Goal: Information Seeking & Learning: Find specific page/section

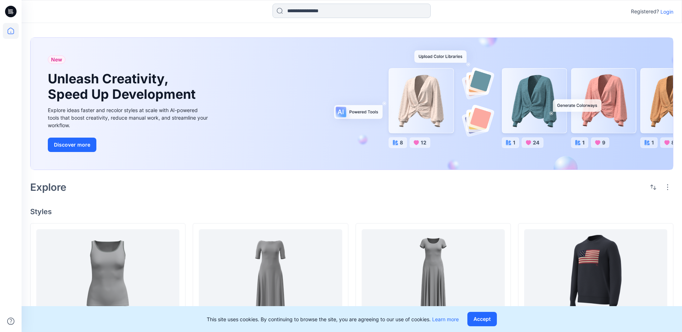
click at [324, 8] on input at bounding box center [351, 11] width 158 height 14
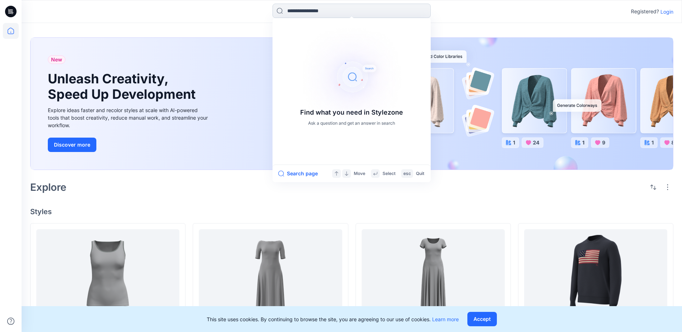
paste input "******"
type input "******"
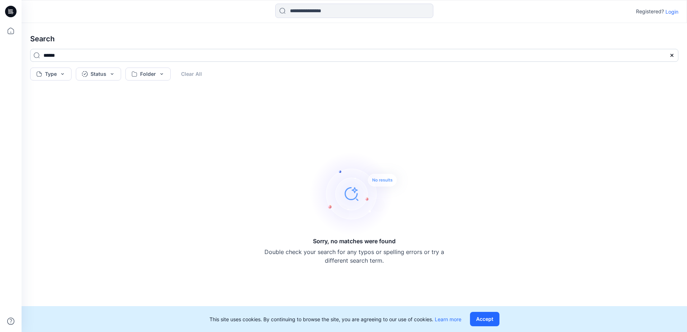
click at [44, 55] on input "******" at bounding box center [354, 55] width 648 height 13
type input "*********"
click at [293, 10] on input at bounding box center [354, 11] width 158 height 14
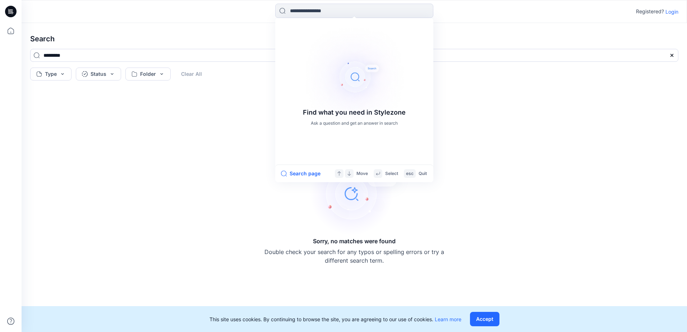
click at [186, 106] on div "Sorry, no matches were found Double check your search for any typos or spelling…" at bounding box center [354, 207] width 660 height 237
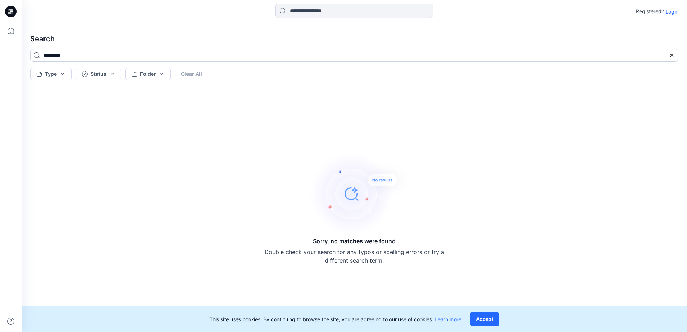
click at [37, 56] on input "*********" at bounding box center [354, 55] width 648 height 13
drag, startPoint x: 84, startPoint y: 58, endPoint x: 24, endPoint y: 55, distance: 59.7
click at [27, 56] on div "*********" at bounding box center [354, 58] width 660 height 19
click at [292, 7] on input at bounding box center [354, 11] width 158 height 14
paste input "*********"
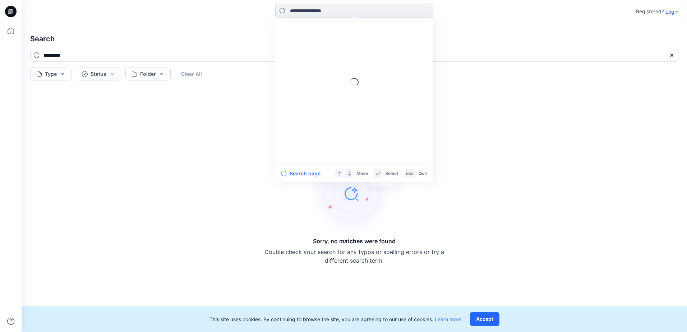
type input "*********"
drag, startPoint x: 276, startPoint y: 68, endPoint x: 217, endPoint y: 72, distance: 59.0
click at [273, 69] on div "Type Status Folder Clear All" at bounding box center [354, 74] width 648 height 13
click at [52, 55] on input "*********" at bounding box center [354, 55] width 648 height 13
click at [82, 56] on input "**********" at bounding box center [354, 55] width 648 height 13
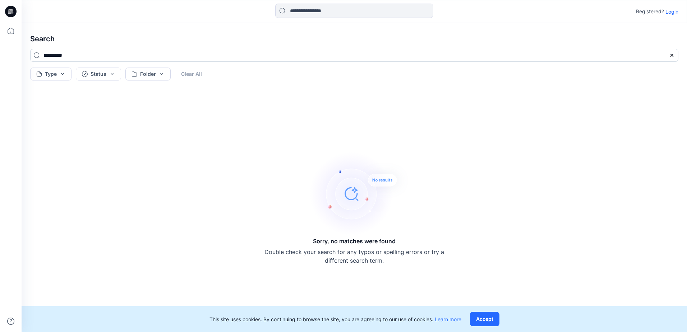
type input "**********"
click at [109, 145] on div "Sorry, no matches were found Double check your search for any typos or spelling…" at bounding box center [354, 207] width 660 height 237
click at [499, 322] on button "Accept" at bounding box center [484, 319] width 29 height 14
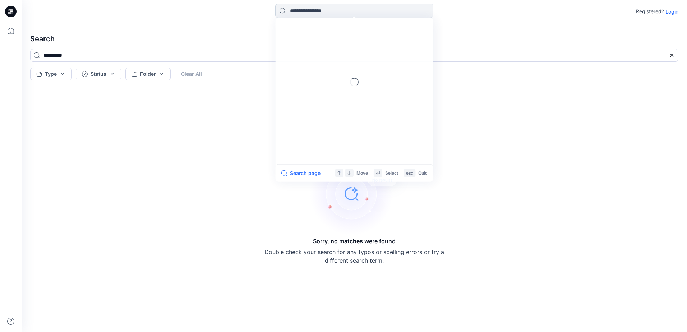
click at [321, 4] on input at bounding box center [354, 11] width 158 height 14
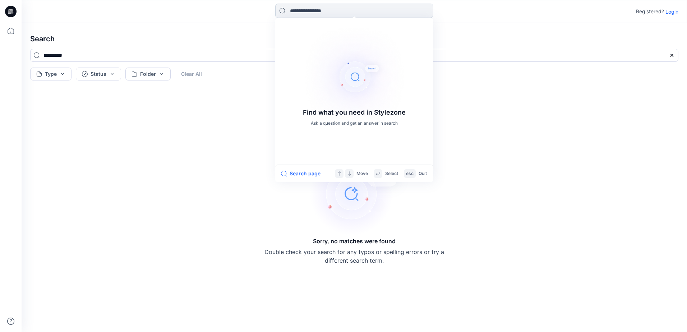
paste input "*********"
type input "*********"
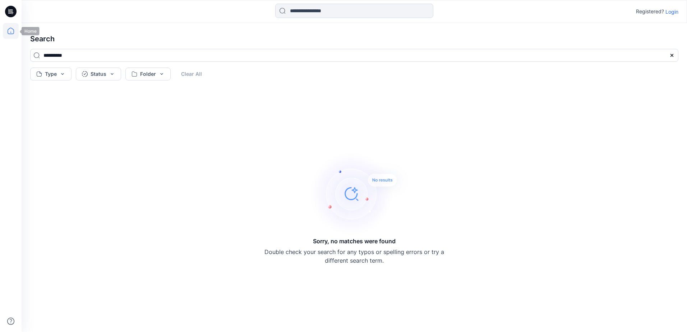
click at [12, 32] on icon at bounding box center [11, 31] width 16 height 16
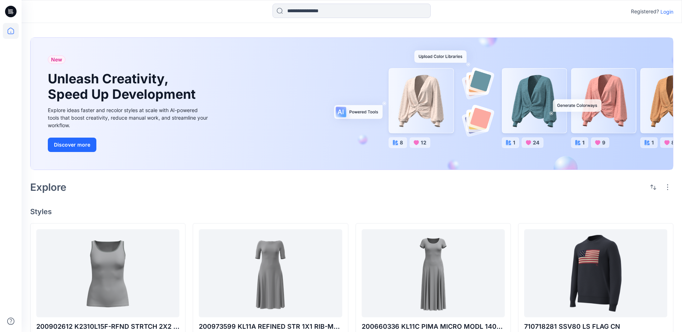
click at [664, 16] on div "Registered? Login" at bounding box center [352, 12] width 660 height 16
click at [668, 13] on p "Login" at bounding box center [666, 12] width 13 height 8
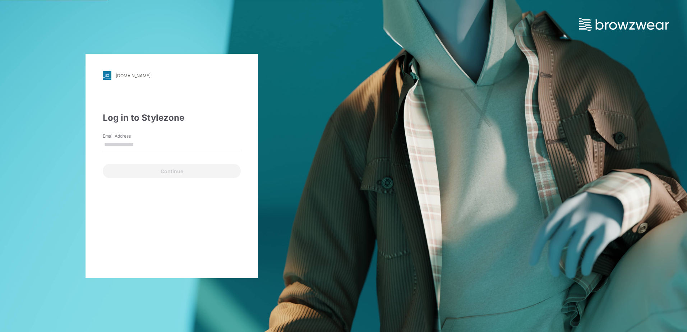
click at [124, 148] on input "Email Address" at bounding box center [172, 144] width 138 height 11
type input "**********"
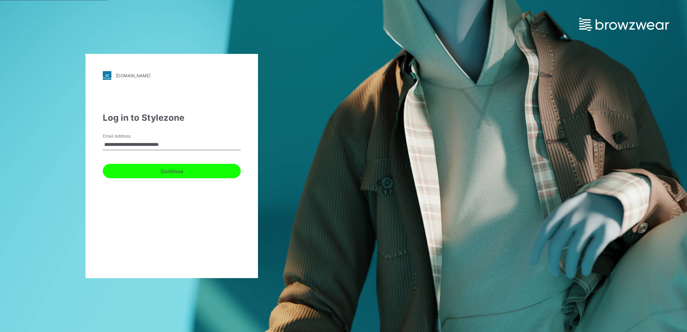
click at [174, 170] on button "Continue" at bounding box center [172, 171] width 138 height 14
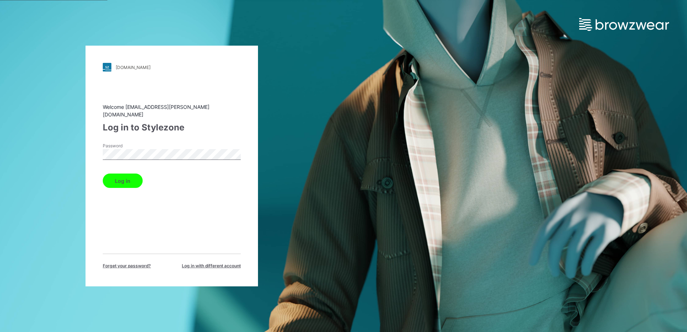
click at [126, 175] on button "Log in" at bounding box center [123, 181] width 40 height 14
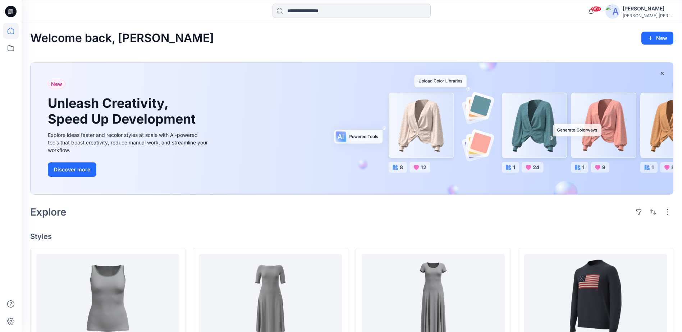
click at [314, 11] on input at bounding box center [351, 11] width 158 height 14
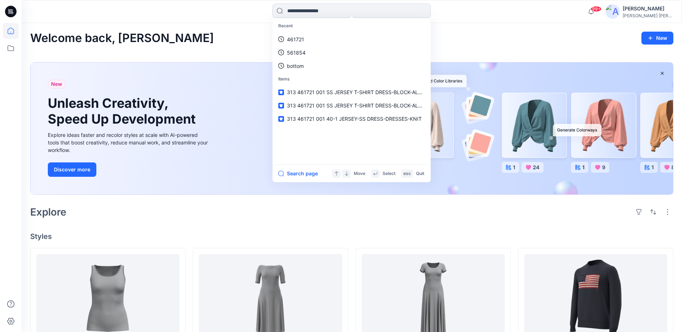
paste input "*********"
type input "*********"
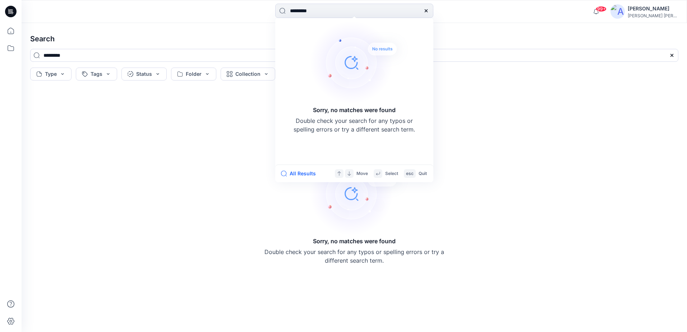
drag, startPoint x: 298, startPoint y: 10, endPoint x: 274, endPoint y: 7, distance: 24.3
click at [274, 7] on div "********* Sorry, no matches were found Double check your search for any typos o…" at bounding box center [354, 12] width 333 height 16
type input "******"
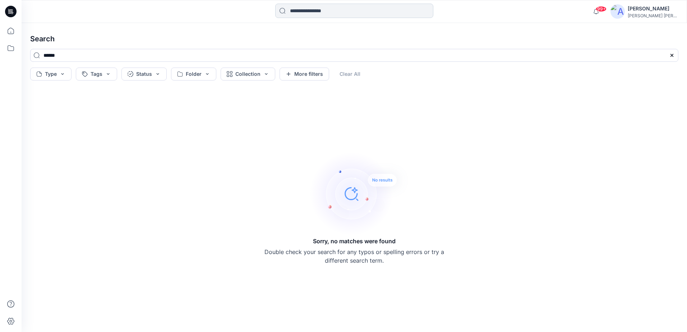
click at [312, 11] on input at bounding box center [354, 11] width 158 height 14
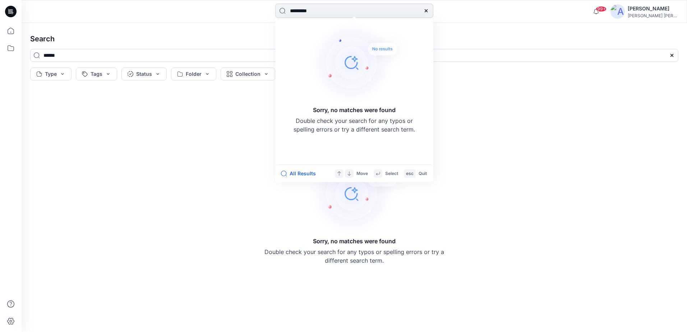
click at [299, 9] on input "*********" at bounding box center [354, 11] width 158 height 14
drag, startPoint x: 297, startPoint y: 9, endPoint x: 288, endPoint y: 10, distance: 9.4
click at [288, 10] on input "*********" at bounding box center [354, 11] width 158 height 14
type input "******"
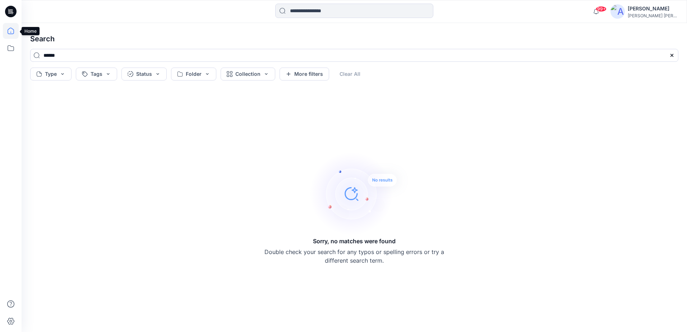
click at [11, 35] on icon at bounding box center [11, 31] width 16 height 16
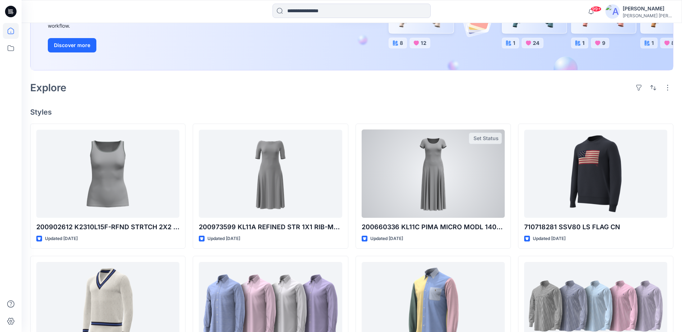
scroll to position [52, 0]
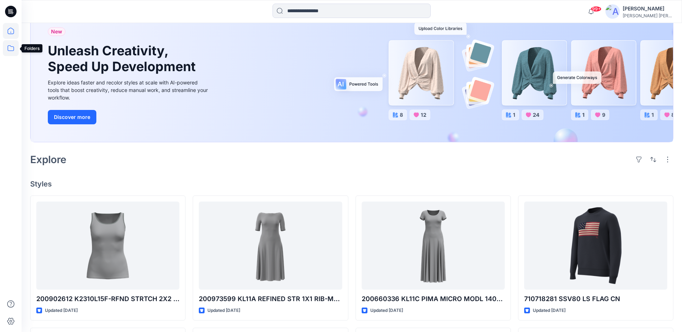
click at [10, 50] on icon at bounding box center [11, 48] width 16 height 16
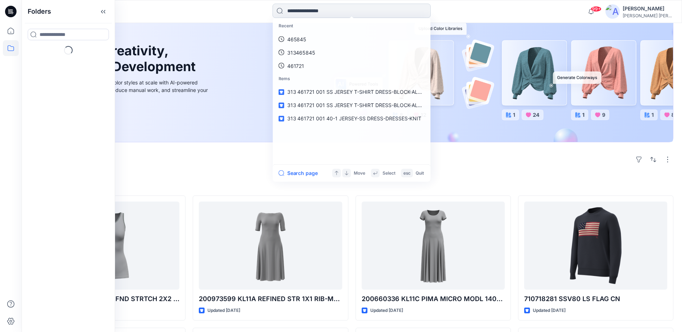
click at [305, 15] on input at bounding box center [351, 11] width 158 height 14
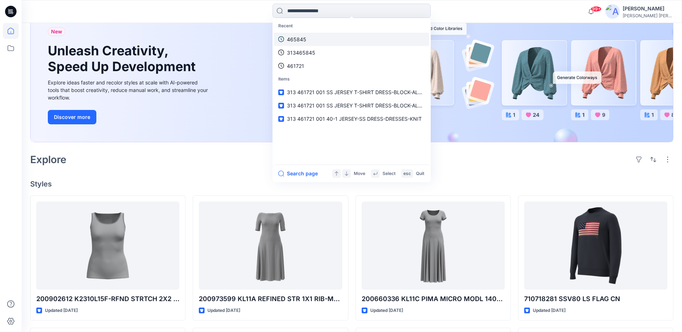
click at [290, 38] on p "465845" at bounding box center [296, 40] width 19 height 8
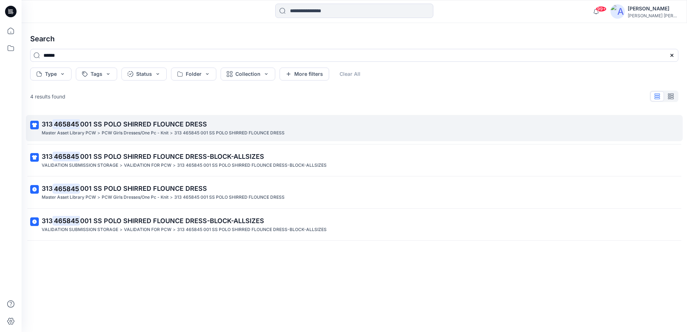
click at [86, 134] on p "Master Asset Library PCW" at bounding box center [69, 133] width 54 height 8
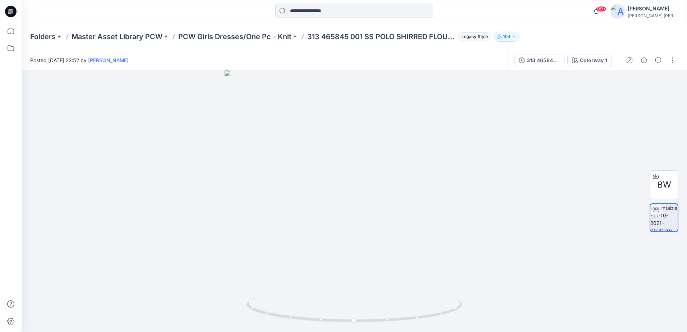
click at [333, 12] on input at bounding box center [354, 11] width 158 height 14
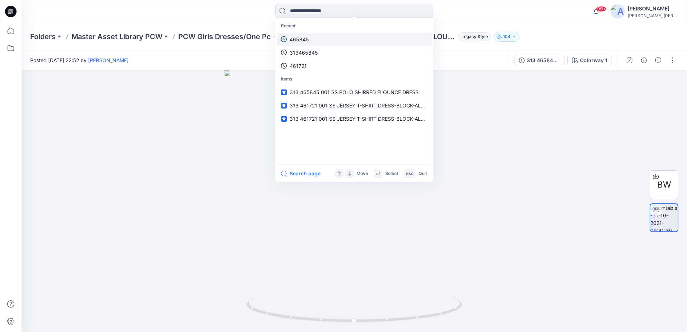
click at [303, 38] on p "465845" at bounding box center [299, 40] width 19 height 8
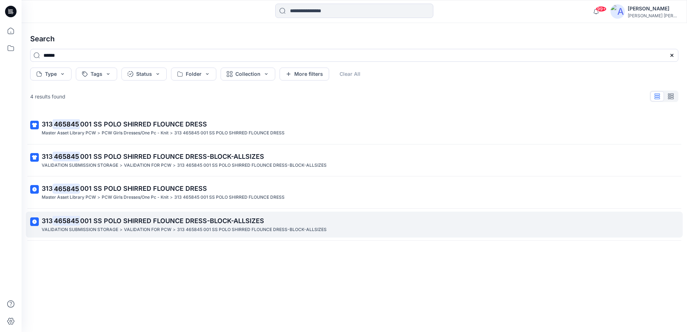
click at [103, 224] on span "001 SS POLO SHIRRED FLOUNCE DRESS-BLOCK-ALLSIZES" at bounding box center [172, 221] width 184 height 8
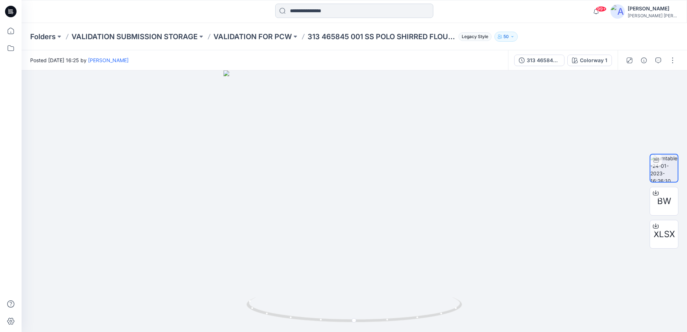
click at [354, 8] on input at bounding box center [354, 11] width 158 height 14
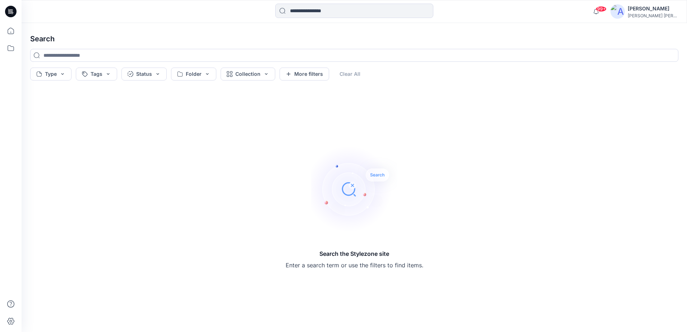
click at [373, 170] on img at bounding box center [354, 189] width 86 height 86
click at [374, 175] on img at bounding box center [354, 189] width 86 height 86
click at [300, 13] on input at bounding box center [354, 11] width 158 height 14
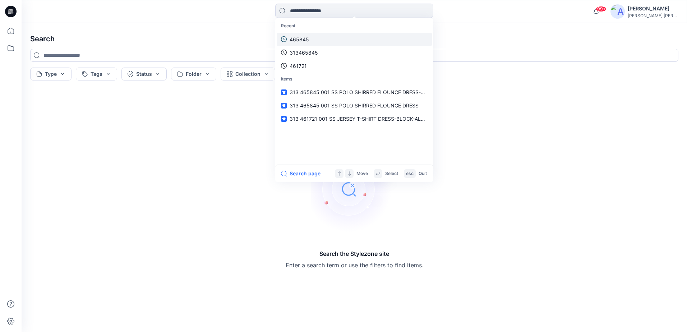
click at [299, 33] on link "465845" at bounding box center [354, 39] width 155 height 13
type input "******"
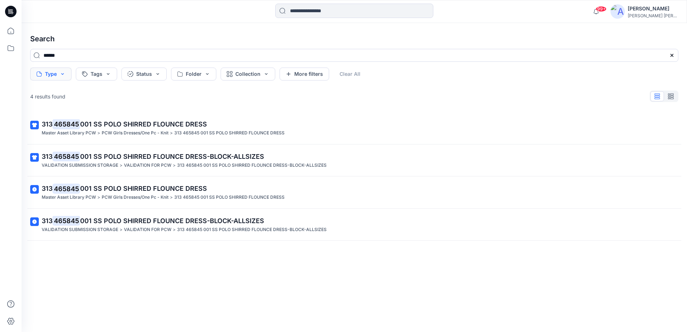
click at [63, 76] on button "Type" at bounding box center [50, 74] width 41 height 13
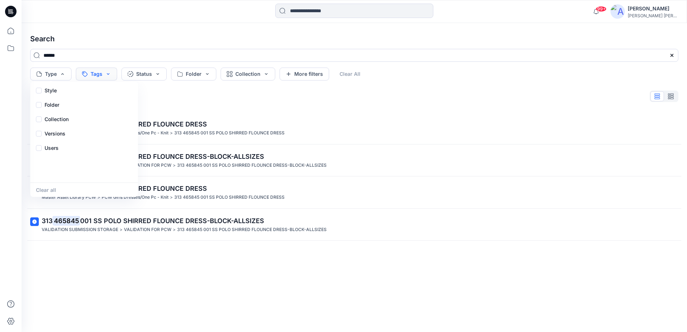
click at [93, 72] on button "Tags" at bounding box center [96, 74] width 41 height 13
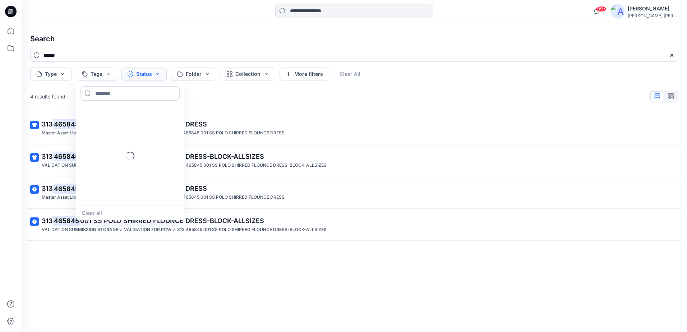
click at [149, 73] on button "Status" at bounding box center [143, 74] width 45 height 13
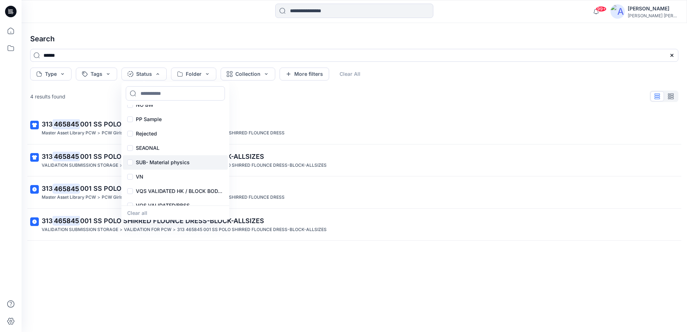
scroll to position [303, 0]
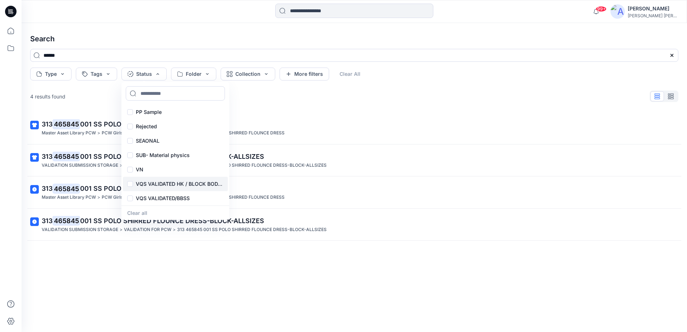
click at [141, 185] on p "VQS VALIDATED HK / BLOCK BODY SPREAD SHEET" at bounding box center [180, 184] width 88 height 9
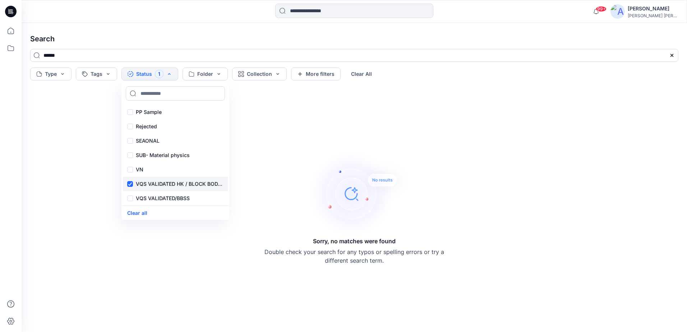
click at [131, 185] on div "VQS VALIDATED HK / BLOCK BODY SPREAD SHEET" at bounding box center [175, 184] width 105 height 14
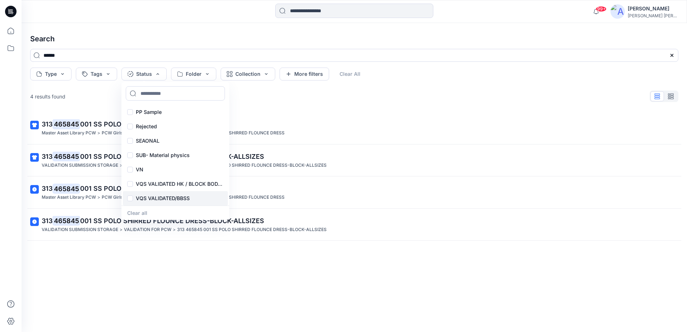
click at [134, 199] on div "VQS VALIDATED/BBSS" at bounding box center [175, 198] width 105 height 14
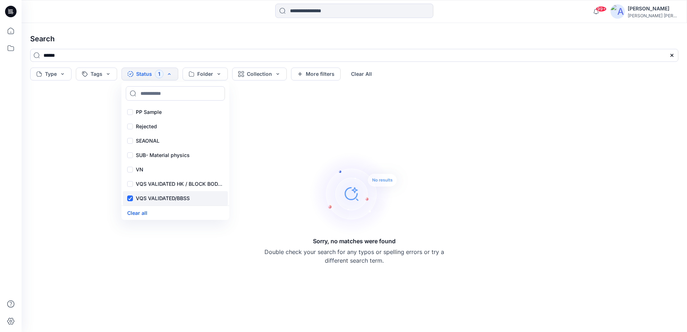
click at [130, 201] on div "VQS VALIDATED/BBSS" at bounding box center [175, 198] width 105 height 14
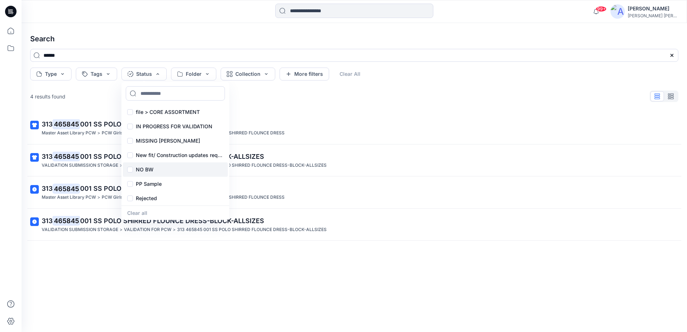
scroll to position [195, 0]
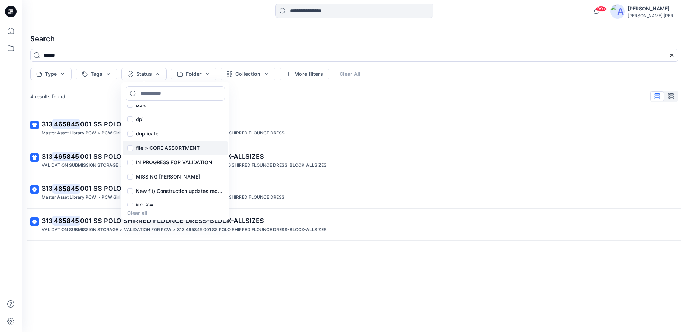
click at [133, 149] on div "file > CORE ASSORTMENT" at bounding box center [175, 148] width 105 height 14
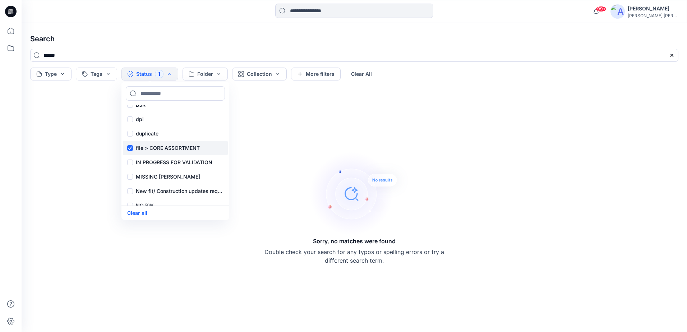
click at [130, 149] on div "file > CORE ASSORTMENT" at bounding box center [175, 148] width 105 height 14
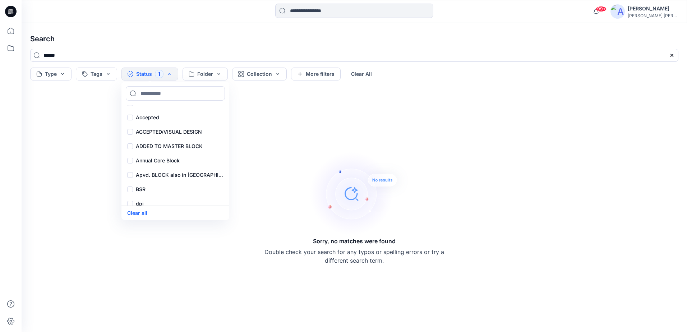
scroll to position [88, 0]
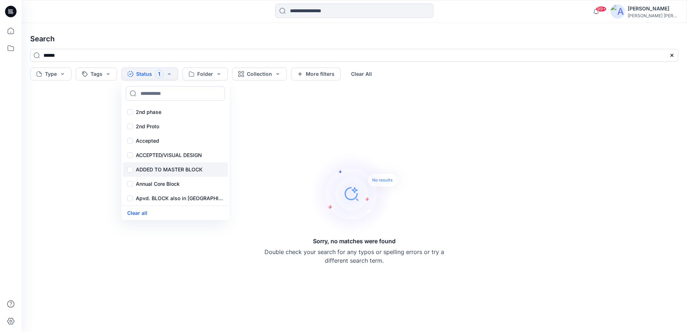
click at [133, 169] on div "ADDED TO MASTER BLOCK" at bounding box center [175, 169] width 105 height 14
click at [131, 169] on div "ADDED TO MASTER BLOCK" at bounding box center [175, 169] width 105 height 14
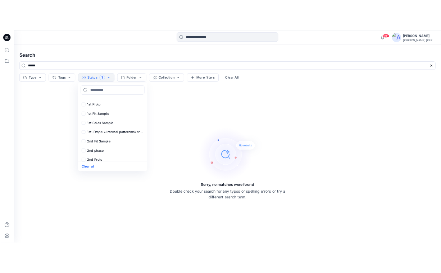
scroll to position [0, 0]
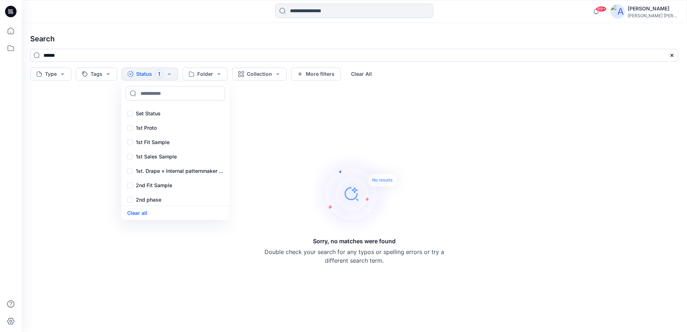
click at [59, 185] on div "Sorry, no matches were found Double check your search for any typos or spelling…" at bounding box center [354, 207] width 660 height 237
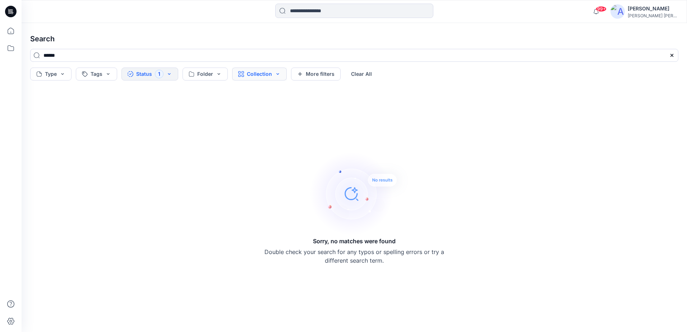
click at [267, 77] on button "Collection" at bounding box center [259, 74] width 55 height 13
click at [204, 110] on div "Sorry, no matches were found Double check your search for any typos or spelling…" at bounding box center [354, 207] width 660 height 237
click at [307, 69] on button "More filters" at bounding box center [316, 74] width 50 height 13
click at [133, 126] on div "Sorry, no matches were found Double check your search for any typos or spelling…" at bounding box center [354, 207] width 660 height 237
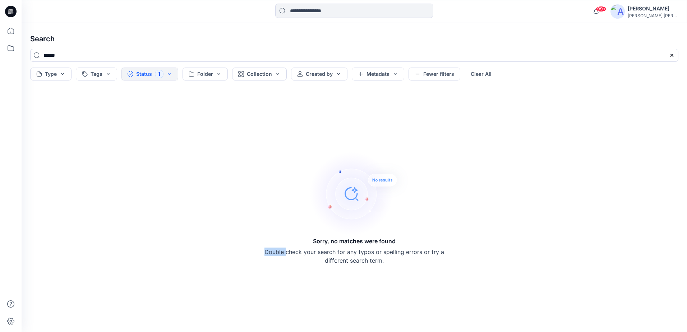
click at [143, 74] on button "Status 1" at bounding box center [149, 74] width 57 height 13
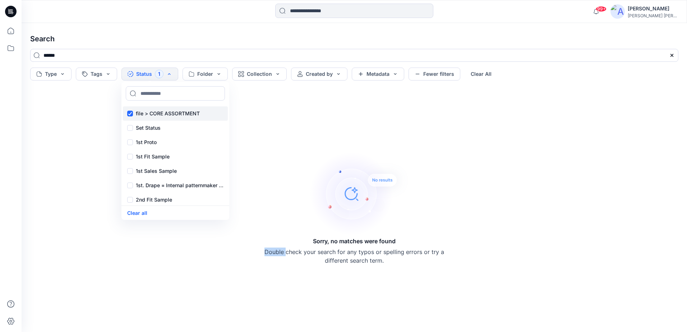
click at [129, 113] on div "file > CORE ASSORTMENT" at bounding box center [175, 113] width 105 height 14
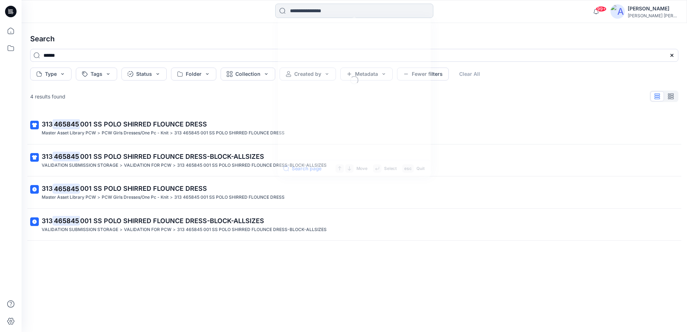
click at [339, 13] on input at bounding box center [354, 11] width 158 height 14
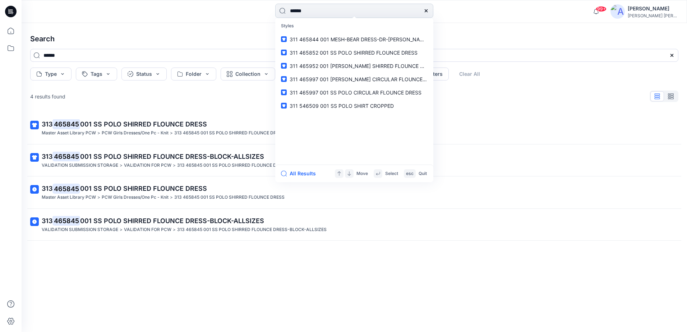
type input "******"
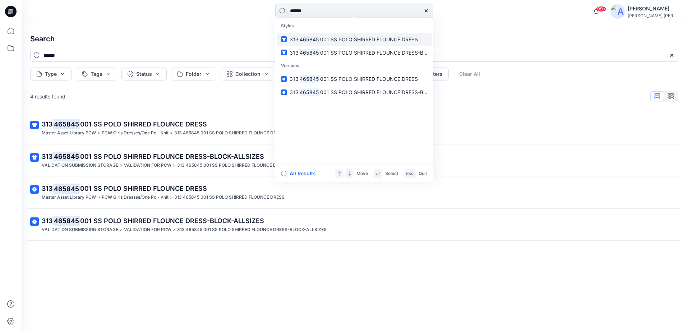
click at [357, 41] on span "001 SS POLO SHIRRED FLOUNCE DRESS" at bounding box center [369, 39] width 98 height 6
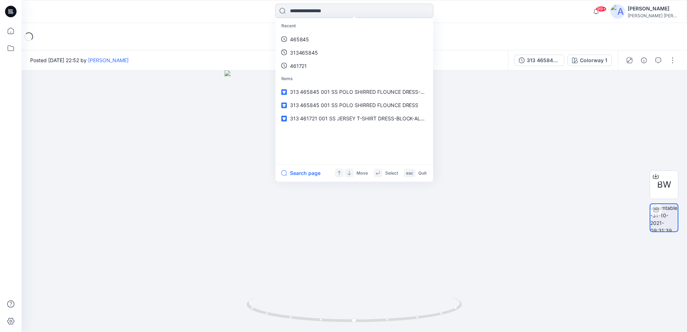
click at [336, 14] on input at bounding box center [354, 11] width 158 height 14
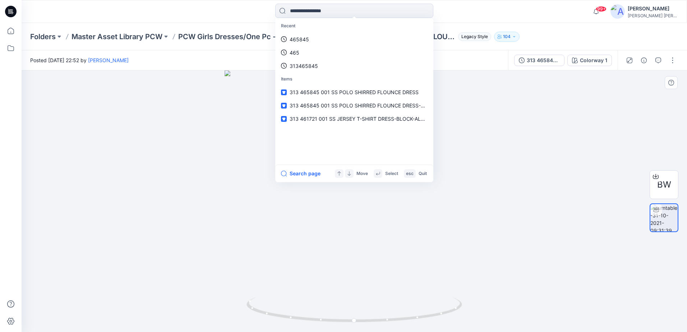
click at [569, 215] on div at bounding box center [355, 201] width 666 height 262
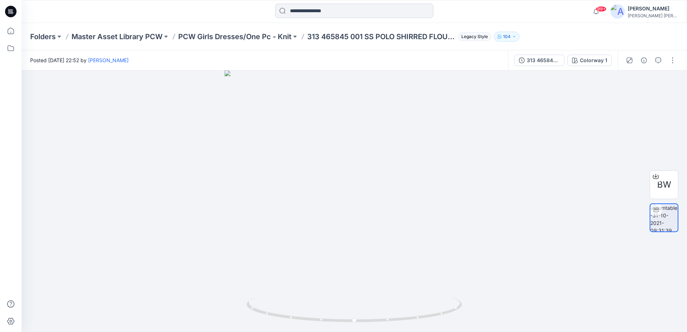
click at [345, 12] on input at bounding box center [354, 11] width 158 height 14
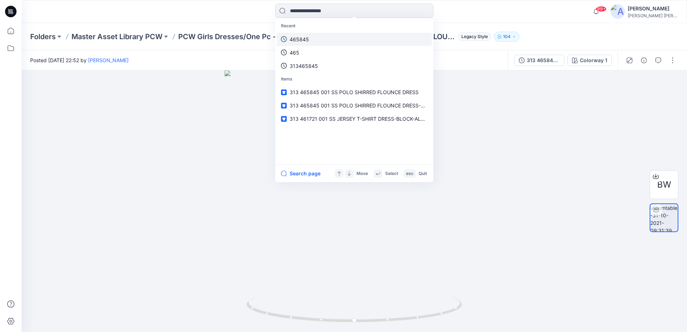
click at [302, 40] on p "465845" at bounding box center [299, 40] width 19 height 8
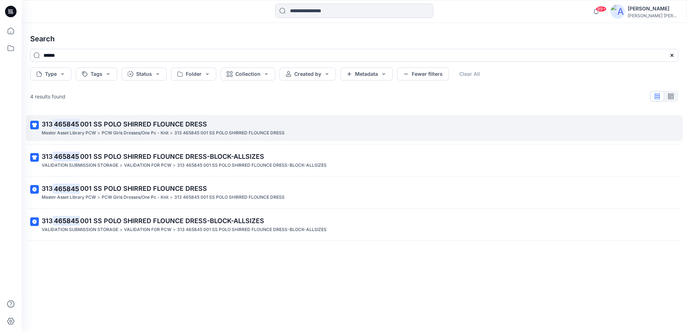
click at [180, 126] on span "001 SS POLO SHIRRED FLOUNCE DRESS" at bounding box center [143, 124] width 127 height 8
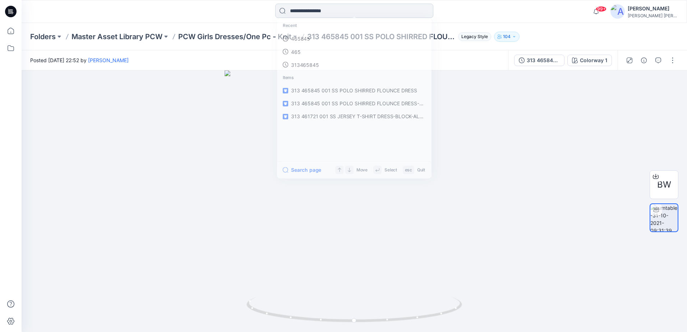
click at [356, 8] on input at bounding box center [354, 11] width 158 height 14
click at [316, 41] on link "465845" at bounding box center [354, 39] width 155 height 13
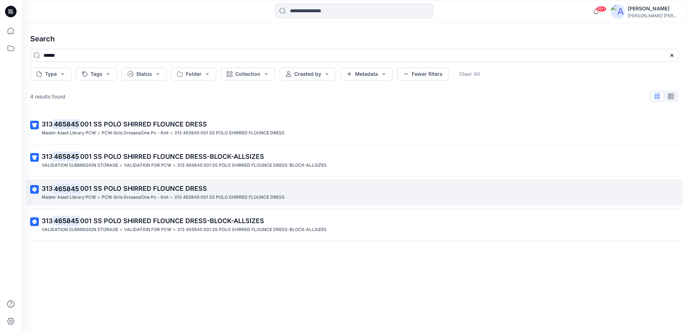
click at [130, 199] on p "PCW Girls Dresses/One Pc - Knit" at bounding box center [135, 198] width 67 height 8
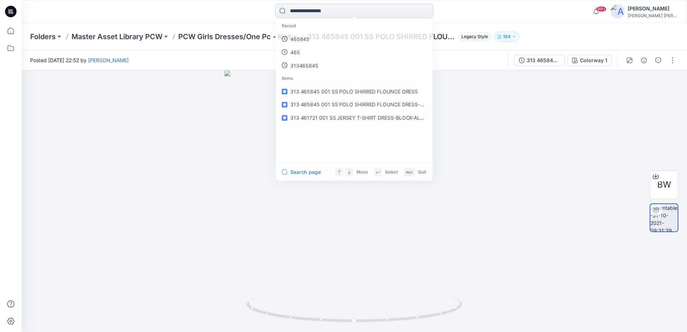
click at [338, 6] on input at bounding box center [354, 11] width 158 height 14
click at [312, 43] on link "465845" at bounding box center [354, 39] width 155 height 13
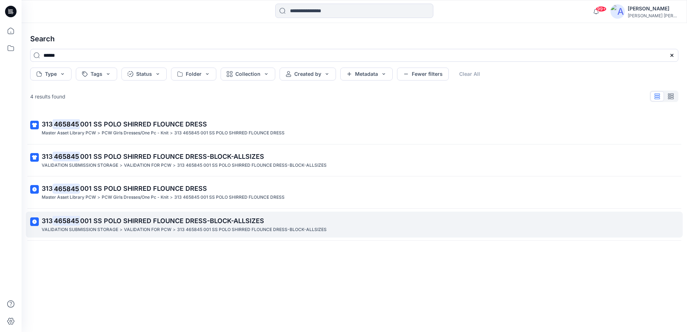
click at [158, 230] on p "VALIDATION FOR PCW" at bounding box center [147, 230] width 47 height 8
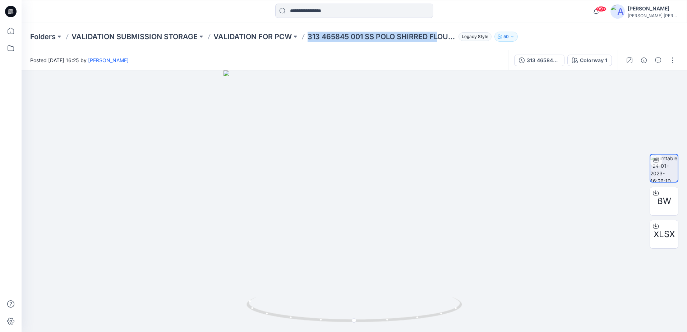
drag, startPoint x: 309, startPoint y: 36, endPoint x: 438, endPoint y: 44, distance: 129.3
click at [438, 44] on div "Folders VALIDATION SUBMISSION STORAGE VALIDATION FOR PCW 313 465845 001 SS POLO…" at bounding box center [355, 36] width 666 height 27
drag, startPoint x: 438, startPoint y: 44, endPoint x: 426, endPoint y: 47, distance: 12.6
click at [426, 47] on div "Folders VALIDATION SUBMISSION STORAGE VALIDATION FOR PCW 313 465845 001 SS POLO…" at bounding box center [355, 36] width 666 height 27
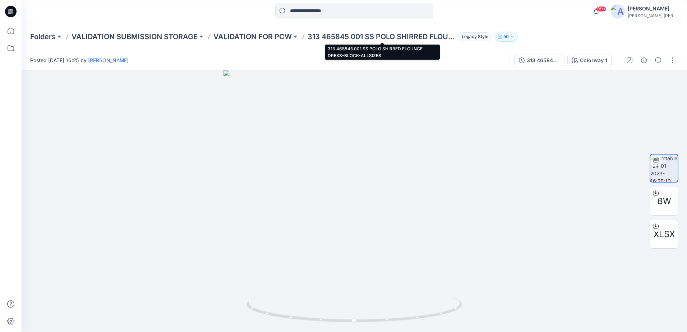
click at [450, 38] on p "313 465845 001 SS POLO SHIRRED FLOUNCE DRESS-BLOCK-ALLSIZES" at bounding box center [382, 37] width 148 height 10
click at [419, 35] on p "313 465845 001 SS POLO SHIRRED FLOUNCE DRESS-BLOCK-ALLSIZES" at bounding box center [382, 37] width 148 height 10
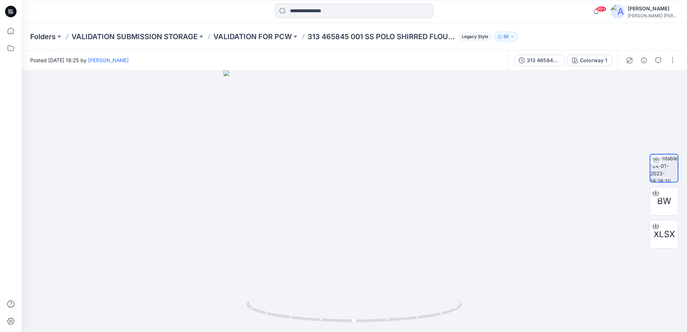
click at [370, 15] on input at bounding box center [354, 11] width 158 height 14
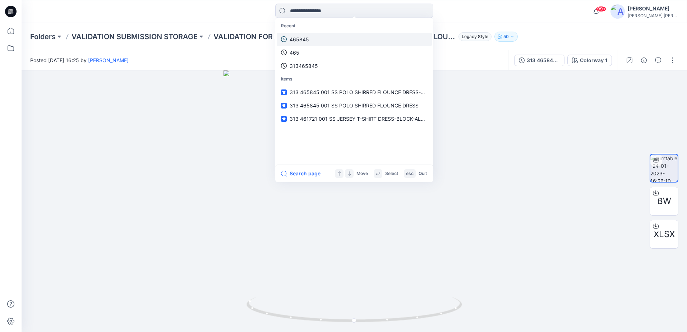
click at [318, 37] on link "465845" at bounding box center [354, 39] width 155 height 13
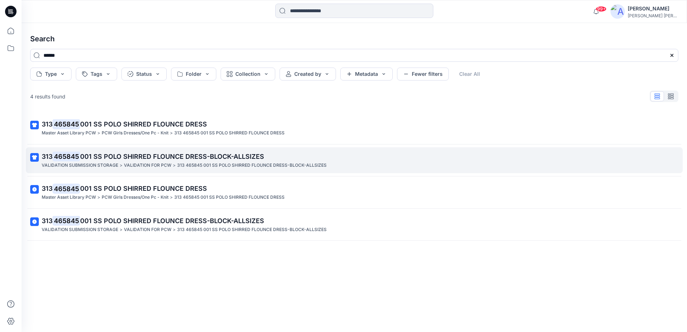
click at [259, 157] on span "001 SS POLO SHIRRED FLOUNCE DRESS-BLOCK-ALLSIZES" at bounding box center [172, 157] width 184 height 8
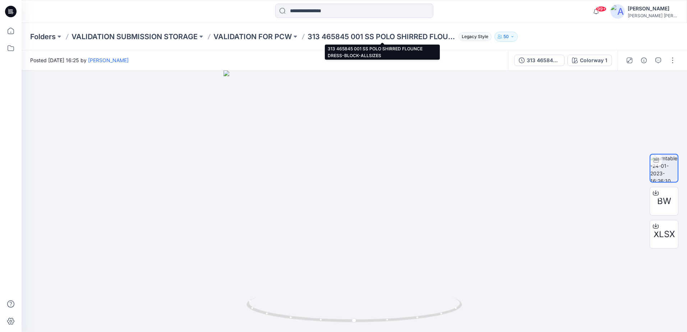
click at [309, 37] on p "313 465845 001 SS POLO SHIRRED FLOUNCE DRESS-BLOCK-ALLSIZES" at bounding box center [382, 37] width 148 height 10
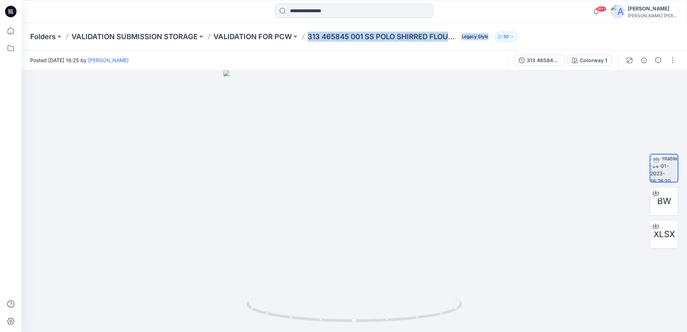
drag, startPoint x: 309, startPoint y: 37, endPoint x: 476, endPoint y: 43, distance: 167.2
click at [476, 43] on div "Folders VALIDATION SUBMISSION STORAGE VALIDATION FOR PCW 313 465845 001 SS POLO…" at bounding box center [355, 36] width 666 height 27
drag, startPoint x: 476, startPoint y: 43, endPoint x: 430, endPoint y: 38, distance: 47.0
click at [430, 38] on p "313 465845 001 SS POLO SHIRRED FLOUNCE DRESS-BLOCK-ALLSIZES" at bounding box center [382, 37] width 148 height 10
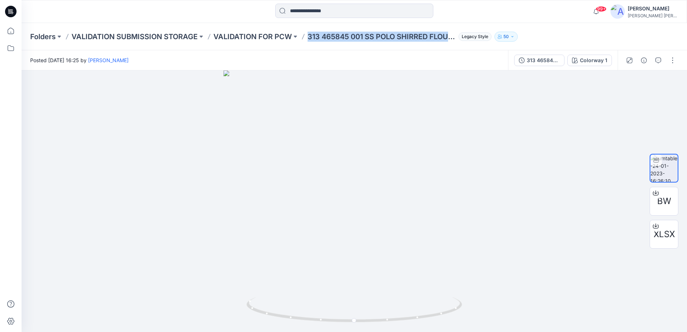
click at [430, 38] on p "313 465845 001 SS POLO SHIRRED FLOUNCE DRESS-BLOCK-ALLSIZES" at bounding box center [382, 37] width 148 height 10
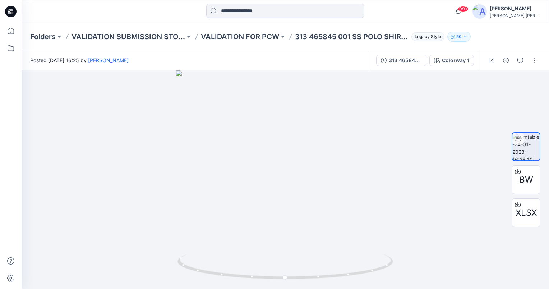
click at [496, 36] on div "Folders VALIDATION SUBMISSION STORAGE VALIDATION FOR PCW 313 465845 001 SS POLO…" at bounding box center [286, 36] width 528 height 27
click at [284, 37] on button at bounding box center [282, 37] width 7 height 10
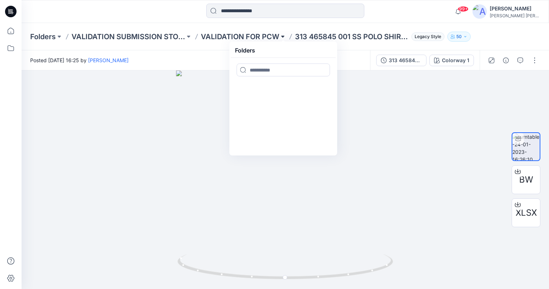
click at [283, 37] on button at bounding box center [282, 37] width 7 height 10
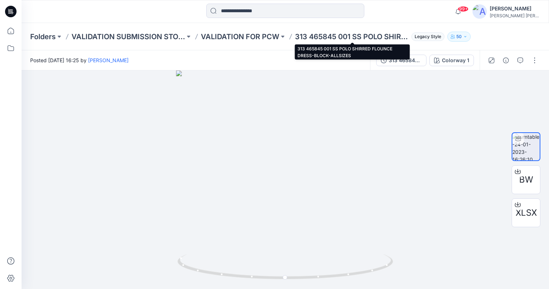
click at [308, 33] on p "313 465845 001 SS POLO SHIRRED FLOUNCE DRESS-BLOCK-ALLSIZES" at bounding box center [352, 37] width 114 height 10
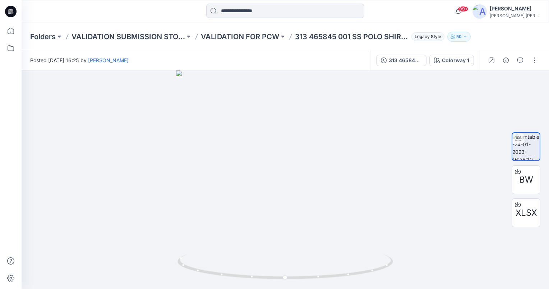
click at [303, 34] on p "313 465845 001 SS POLO SHIRRED FLOUNCE DRESS-BLOCK-ALLSIZES" at bounding box center [352, 37] width 114 height 10
drag, startPoint x: 303, startPoint y: 34, endPoint x: 282, endPoint y: 47, distance: 23.9
click at [282, 47] on div "Folders VALIDATION SUBMISSION STORAGE VALIDATION FOR PCW 313 465845 001 SS POLO…" at bounding box center [286, 36] width 528 height 27
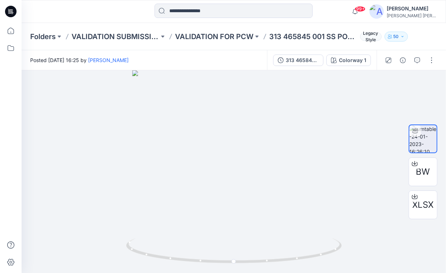
click at [198, 58] on div "Posted [DATE] 16:25 by [PERSON_NAME]" at bounding box center [144, 60] width 245 height 20
click at [295, 42] on div "Folders VALIDATION SUBMISSION STORAGE VALIDATION FOR PCW 313 465845 001 SS POLO…" at bounding box center [234, 36] width 424 height 27
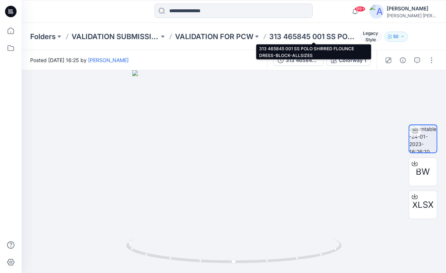
click at [295, 38] on p "313 465845 001 SS POLO SHIRRED FLOUNCE DRESS-BLOCK-ALLSIZES" at bounding box center [313, 37] width 88 height 10
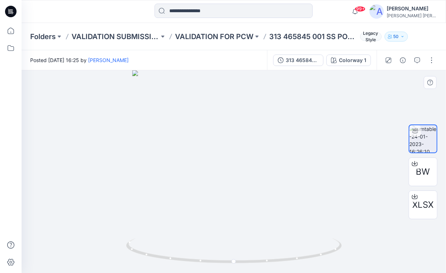
click at [396, 88] on div at bounding box center [234, 171] width 424 height 203
click at [125, 18] on div at bounding box center [75, 12] width 106 height 16
click at [202, 12] on input at bounding box center [234, 11] width 158 height 14
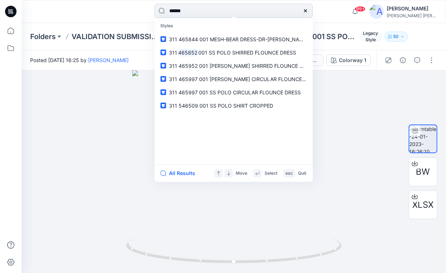
type input "******"
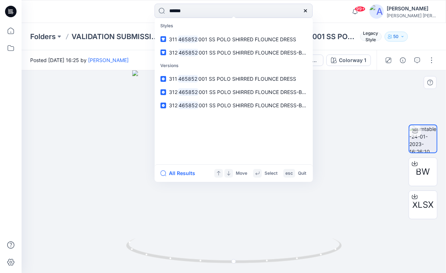
click at [101, 96] on div at bounding box center [234, 171] width 424 height 203
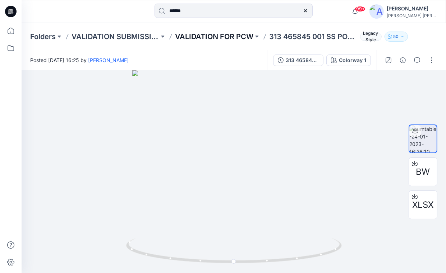
click at [207, 37] on p "VALIDATION FOR PCW" at bounding box center [214, 37] width 78 height 10
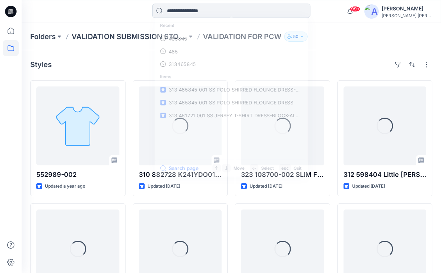
click at [224, 8] on input at bounding box center [231, 11] width 158 height 14
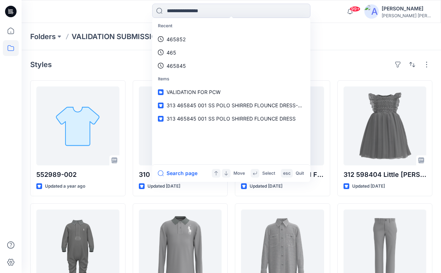
click at [356, 33] on div "Folders VALIDATION SUBMISSION STORAGE VALIDATION FOR PCW 50" at bounding box center [203, 37] width 346 height 10
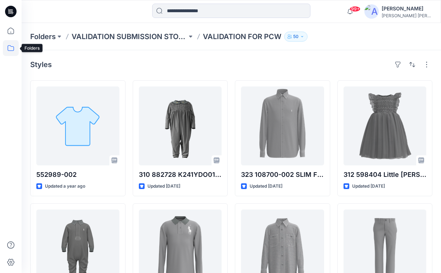
click at [16, 44] on icon at bounding box center [11, 48] width 16 height 16
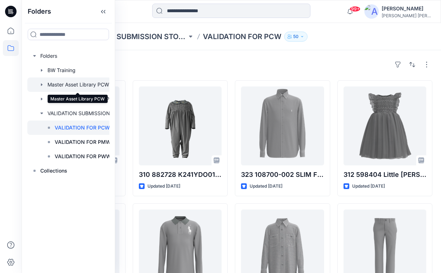
click at [73, 82] on div at bounding box center [77, 85] width 101 height 14
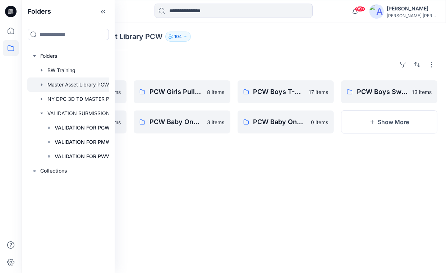
click at [175, 186] on div "Folders PCW All - Sweater 0 items PCW Boys Pullovers - Knit 13 items PCW Girls …" at bounding box center [234, 161] width 424 height 223
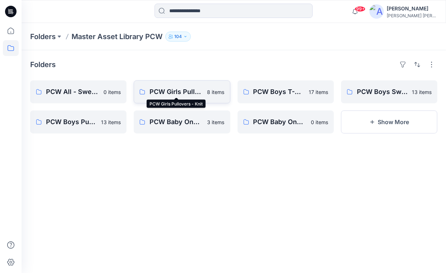
click at [194, 92] on p "PCW Girls Pullovers - Knit" at bounding box center [175, 92] width 53 height 10
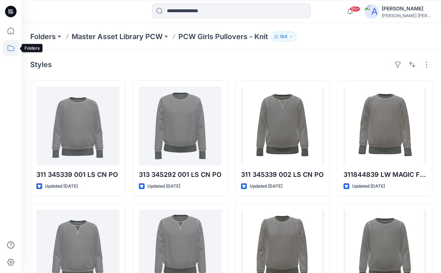
click at [11, 46] on icon at bounding box center [11, 48] width 16 height 16
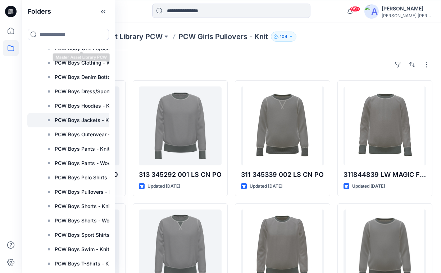
scroll to position [108, 0]
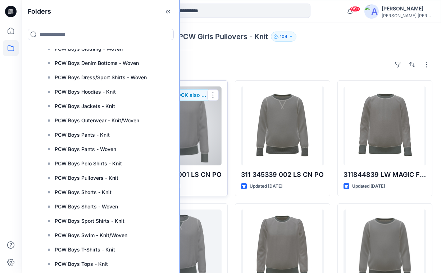
drag, startPoint x: 114, startPoint y: 151, endPoint x: 182, endPoint y: 148, distance: 67.6
click at [183, 149] on div "Folders Folders BW Training Master Asset Library PCW PCW Accessories - Knit/Wov…" at bounding box center [220, 164] width 441 height 328
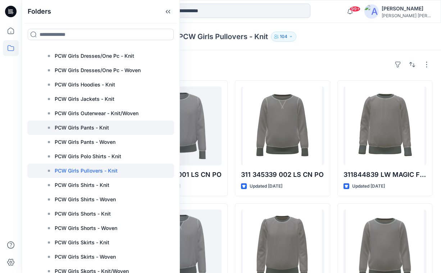
scroll to position [287, 0]
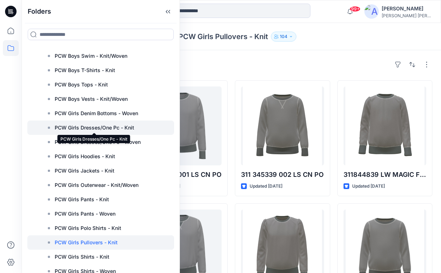
click at [107, 130] on p "PCW Girls Dresses/One Pc - Knit" at bounding box center [94, 128] width 79 height 9
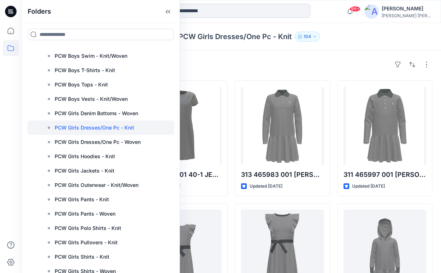
click at [359, 42] on div "Folders Master Asset Library PCW PCW Girls Dresses/One Pc - Knit 104" at bounding box center [231, 36] width 419 height 27
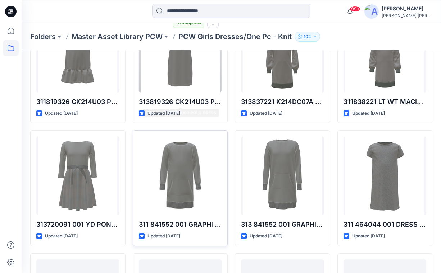
scroll to position [464, 0]
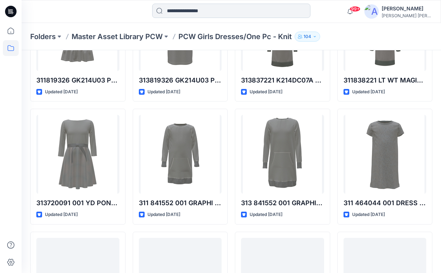
click at [206, 11] on input at bounding box center [231, 11] width 158 height 14
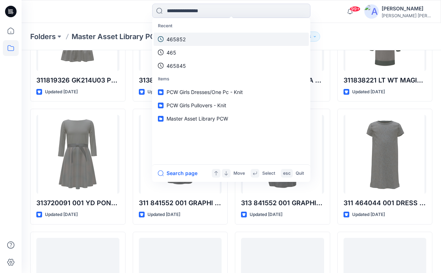
click at [195, 38] on link "465852" at bounding box center [230, 39] width 155 height 13
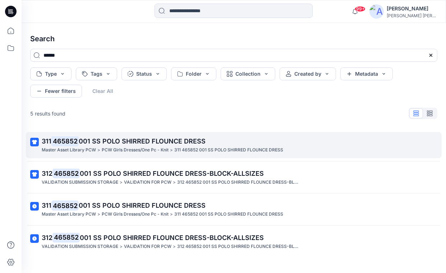
click at [112, 143] on span "001 SS POLO SHIRRED FLOUNCE DRESS" at bounding box center [142, 142] width 127 height 8
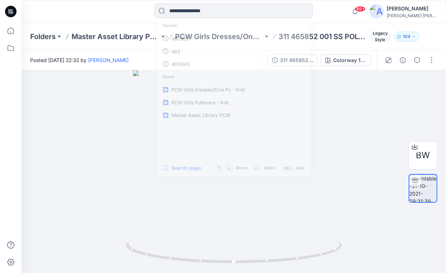
click at [227, 13] on input at bounding box center [234, 11] width 158 height 14
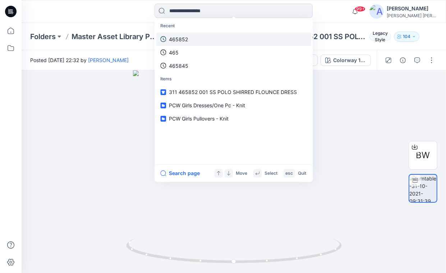
click at [188, 38] on link "465852" at bounding box center [233, 39] width 155 height 13
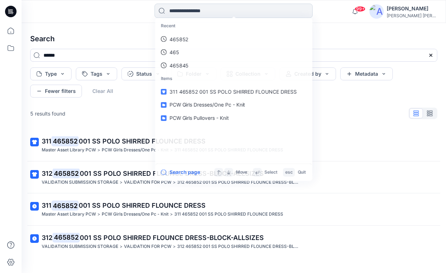
click at [207, 12] on input at bounding box center [234, 11] width 158 height 14
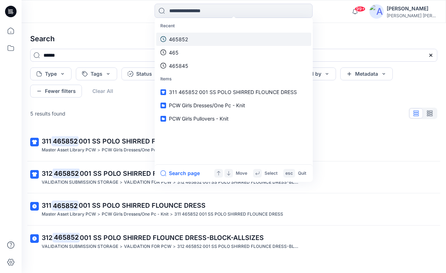
click at [195, 38] on link "465852" at bounding box center [233, 39] width 155 height 13
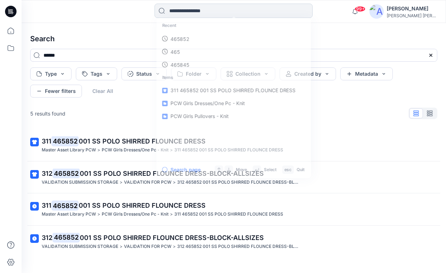
click at [195, 11] on input at bounding box center [234, 11] width 158 height 14
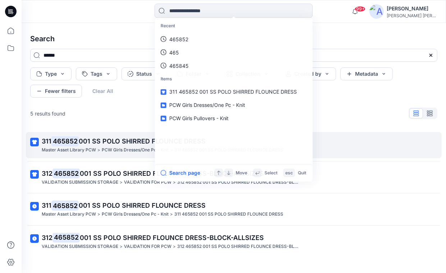
click at [327, 135] on link "311 465852 001 SS POLO SHIRRED FLOUNCE DRESS Master Asset Library PCW > PCW Gir…" at bounding box center [234, 145] width 416 height 26
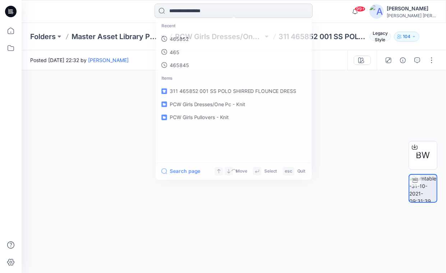
click at [201, 10] on input at bounding box center [234, 11] width 158 height 14
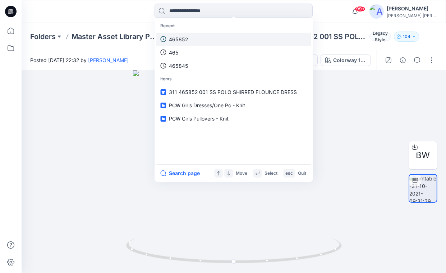
click at [170, 39] on p "465852" at bounding box center [178, 40] width 19 height 8
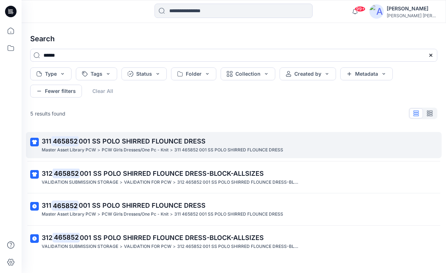
click at [163, 150] on p "PCW Girls Dresses/One Pc - Knit" at bounding box center [135, 151] width 67 height 8
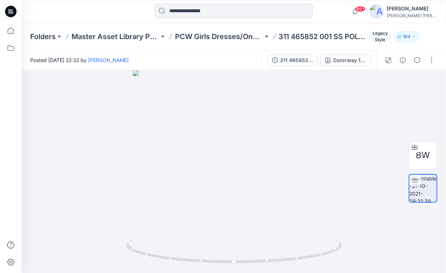
click at [208, 10] on input at bounding box center [234, 11] width 158 height 14
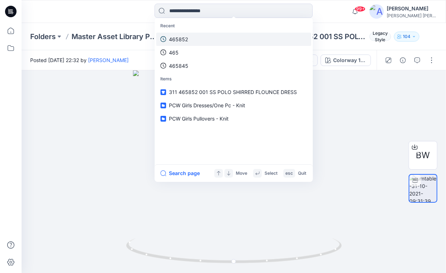
click at [188, 36] on link "465852" at bounding box center [233, 39] width 155 height 13
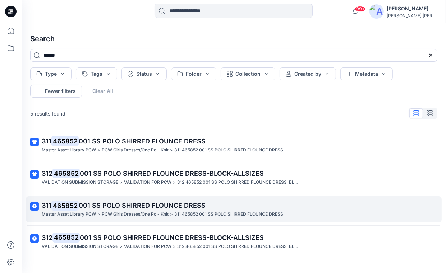
click at [102, 208] on span "001 SS POLO SHIRRED FLOUNCE DRESS" at bounding box center [142, 206] width 127 height 8
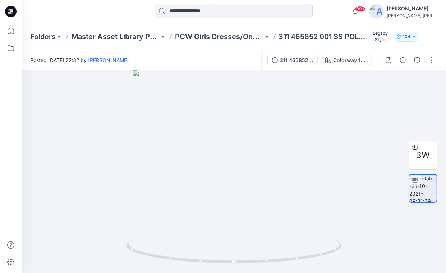
click at [205, 10] on input at bounding box center [234, 11] width 158 height 14
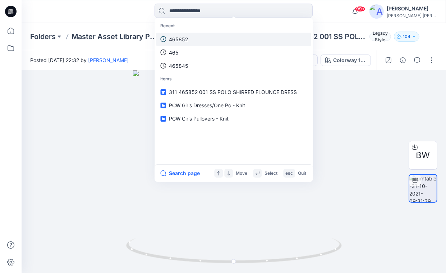
click at [190, 38] on link "465852" at bounding box center [233, 39] width 155 height 13
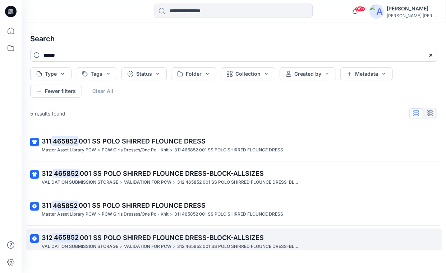
scroll to position [39, 0]
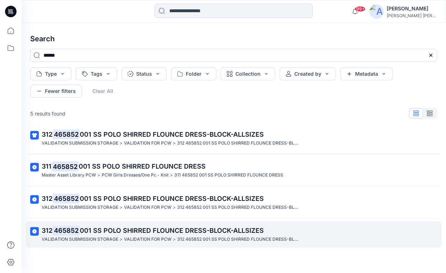
click at [127, 230] on span "001 SS POLO SHIRRED FLOUNCE DRESS-BLOCK-ALLSIZES" at bounding box center [172, 231] width 184 height 8
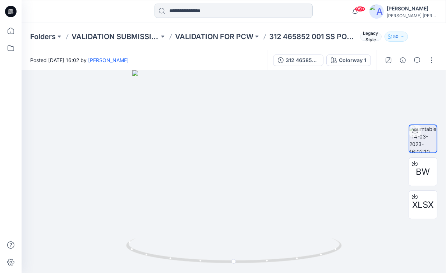
click at [193, 9] on input at bounding box center [234, 11] width 158 height 14
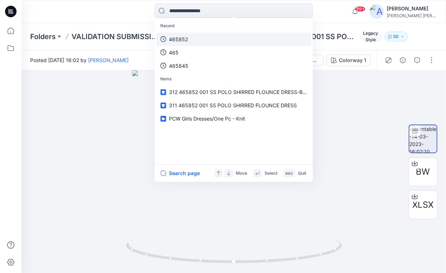
click at [187, 40] on p "465852" at bounding box center [178, 40] width 19 height 8
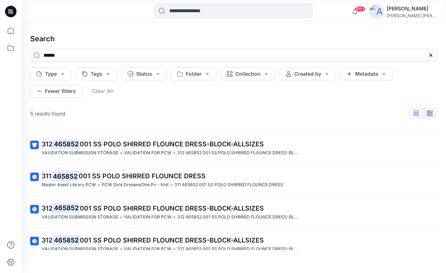
scroll to position [39, 0]
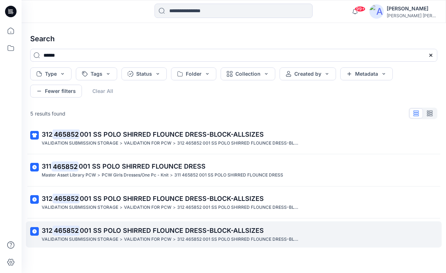
click at [106, 239] on p "VALIDATION SUBMISSION STORAGE" at bounding box center [80, 240] width 77 height 8
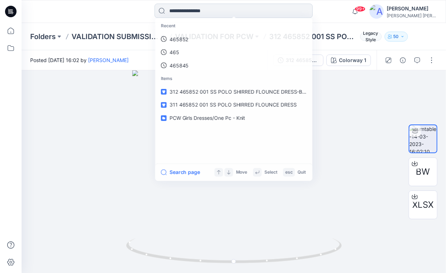
click at [207, 9] on input at bounding box center [234, 11] width 158 height 14
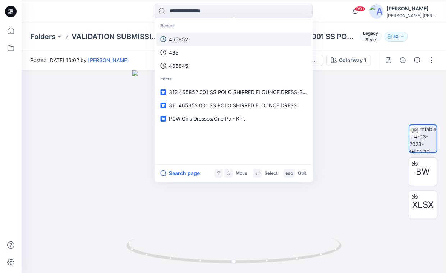
click at [181, 41] on p "465852" at bounding box center [178, 40] width 19 height 8
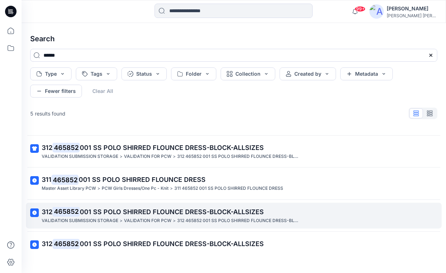
scroll to position [39, 0]
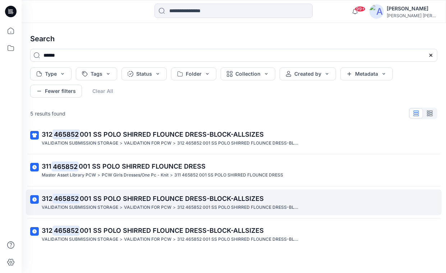
click at [103, 200] on span "001 SS POLO SHIRRED FLOUNCE DRESS-BLOCK-ALLSIZES" at bounding box center [172, 199] width 184 height 8
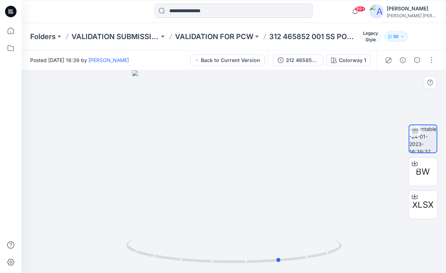
drag, startPoint x: 310, startPoint y: 209, endPoint x: 141, endPoint y: 216, distance: 169.4
click at [141, 216] on div at bounding box center [234, 171] width 424 height 203
click at [258, 9] on input at bounding box center [234, 11] width 158 height 14
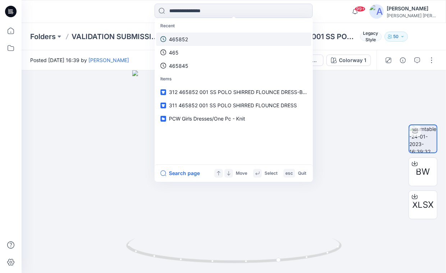
click at [189, 43] on link "465852" at bounding box center [233, 39] width 155 height 13
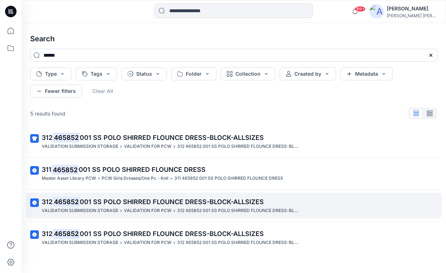
scroll to position [39, 0]
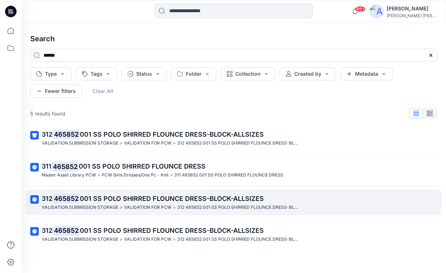
click at [99, 202] on span "001 SS POLO SHIRRED FLOUNCE DRESS-BLOCK-ALLSIZES" at bounding box center [172, 199] width 184 height 8
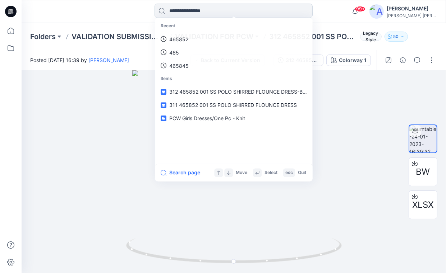
click at [211, 8] on input at bounding box center [234, 11] width 158 height 14
click at [189, 36] on link "465852" at bounding box center [233, 39] width 155 height 13
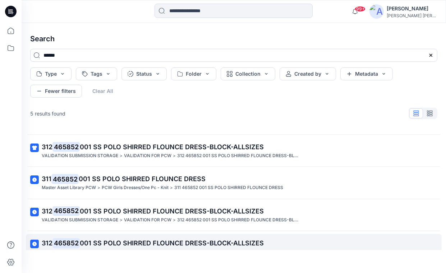
scroll to position [39, 0]
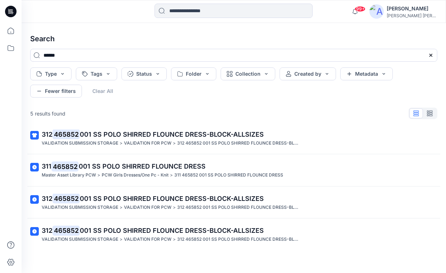
click at [79, 229] on mark "465852" at bounding box center [65, 231] width 27 height 10
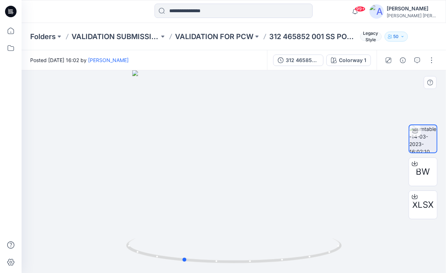
drag, startPoint x: 296, startPoint y: 198, endPoint x: 250, endPoint y: 200, distance: 46.4
click at [250, 200] on div at bounding box center [234, 171] width 424 height 203
drag, startPoint x: 175, startPoint y: 199, endPoint x: 113, endPoint y: 173, distance: 67.5
click at [113, 173] on div at bounding box center [234, 171] width 424 height 203
drag, startPoint x: 267, startPoint y: 193, endPoint x: 249, endPoint y: 186, distance: 19.0
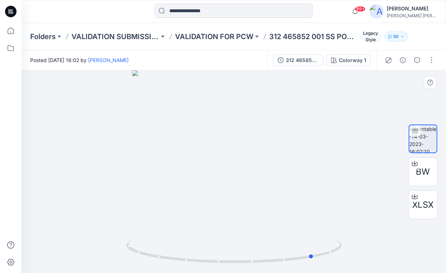
click at [244, 193] on div at bounding box center [234, 171] width 424 height 203
drag, startPoint x: 301, startPoint y: 211, endPoint x: 291, endPoint y: 213, distance: 10.6
click at [275, 212] on div at bounding box center [234, 171] width 424 height 203
drag, startPoint x: 332, startPoint y: 199, endPoint x: 350, endPoint y: 197, distance: 18.0
click at [350, 197] on div at bounding box center [234, 171] width 424 height 203
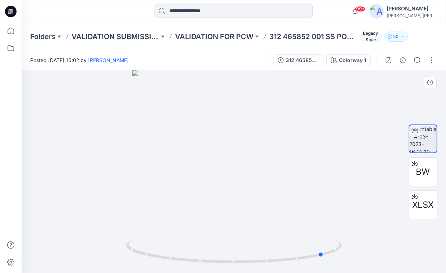
drag, startPoint x: 342, startPoint y: 198, endPoint x: 374, endPoint y: 193, distance: 32.7
click at [374, 193] on div at bounding box center [234, 171] width 424 height 203
drag, startPoint x: 328, startPoint y: 196, endPoint x: 355, endPoint y: 193, distance: 26.7
click at [355, 193] on div at bounding box center [234, 171] width 424 height 203
click at [234, 59] on div "Posted [DATE] 16:02 by [PERSON_NAME]" at bounding box center [144, 60] width 245 height 20
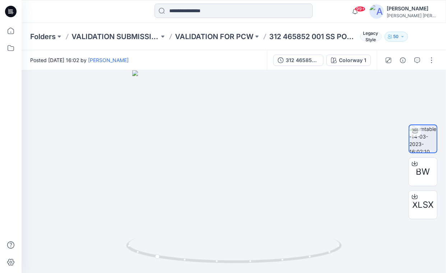
click at [221, 12] on input at bounding box center [234, 11] width 158 height 14
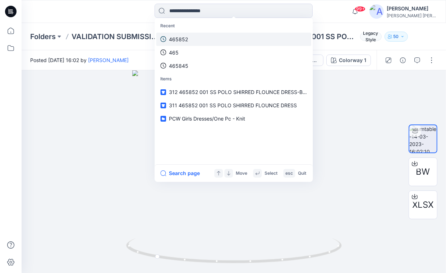
click at [190, 38] on link "465852" at bounding box center [233, 39] width 155 height 13
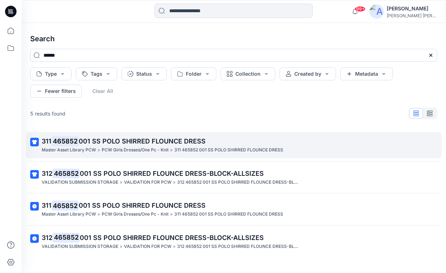
click at [77, 144] on mark "465852" at bounding box center [64, 141] width 27 height 10
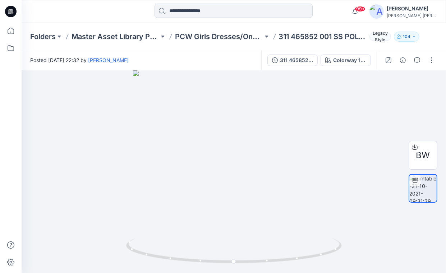
click at [232, 11] on input at bounding box center [234, 11] width 158 height 14
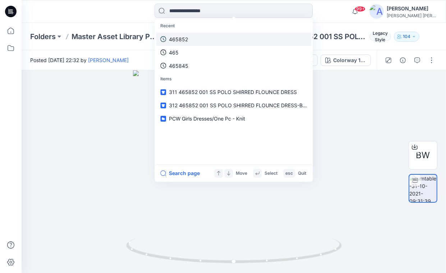
click at [194, 36] on link "465852" at bounding box center [233, 39] width 155 height 13
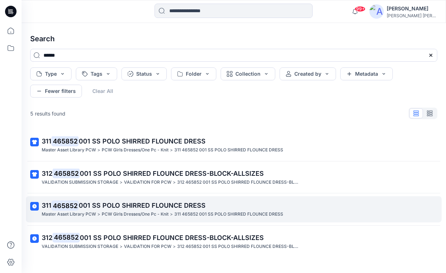
click at [95, 208] on span "001 SS POLO SHIRRED FLOUNCE DRESS" at bounding box center [142, 206] width 127 height 8
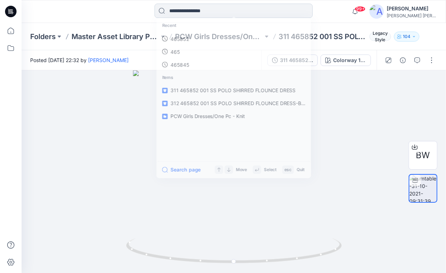
click at [195, 8] on input at bounding box center [234, 11] width 158 height 14
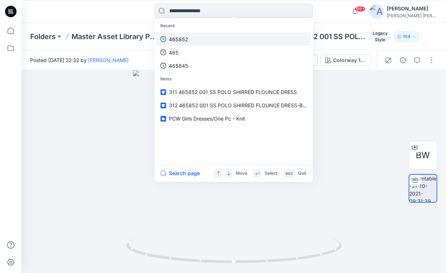
click at [181, 42] on p "465852" at bounding box center [178, 40] width 19 height 8
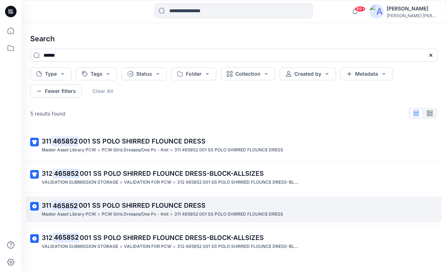
click at [100, 215] on p ">" at bounding box center [98, 215] width 3 height 8
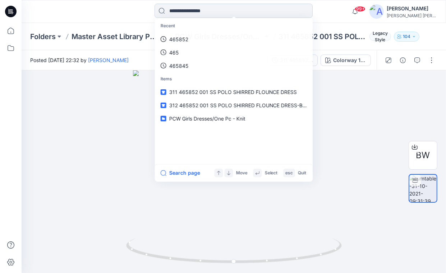
click at [250, 5] on input at bounding box center [234, 11] width 158 height 14
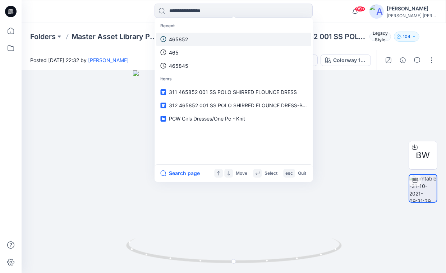
click at [192, 41] on link "465852" at bounding box center [233, 39] width 155 height 13
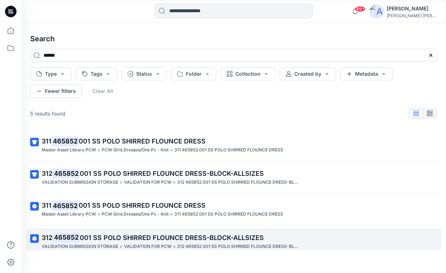
click at [76, 243] on mark "465852" at bounding box center [65, 238] width 27 height 10
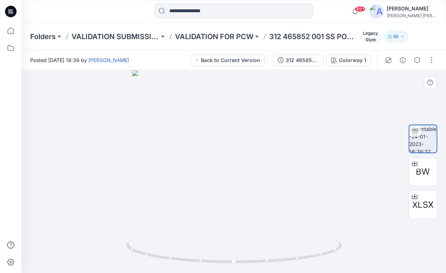
click at [343, 124] on div at bounding box center [234, 171] width 424 height 203
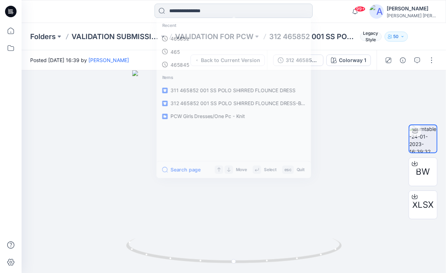
click at [206, 10] on input at bounding box center [234, 11] width 158 height 14
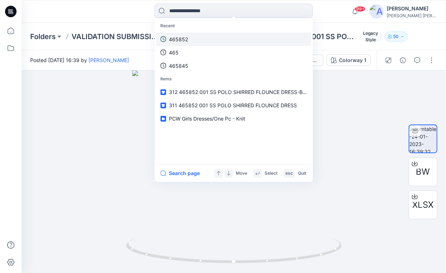
click at [188, 42] on link "465852" at bounding box center [233, 39] width 155 height 13
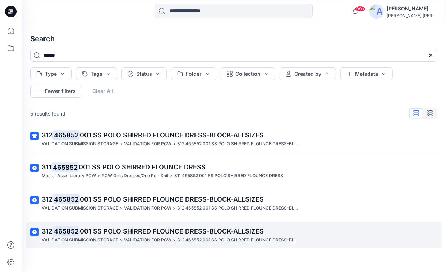
scroll to position [39, 0]
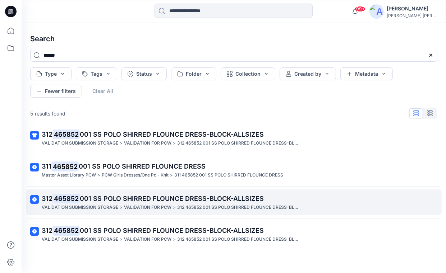
click at [135, 208] on p "VALIDATION FOR PCW" at bounding box center [147, 208] width 47 height 8
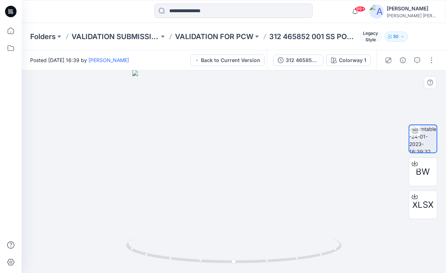
click at [117, 23] on div "Folders VALIDATION SUBMISSION STORAGE VALIDATION FOR PCW 312 465852 001 SS POLO…" at bounding box center [234, 36] width 424 height 27
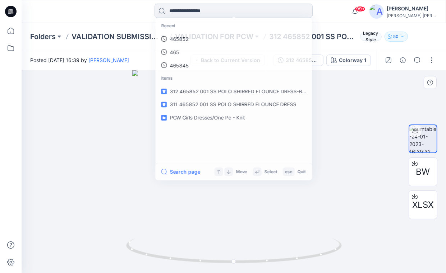
click at [193, 14] on input at bounding box center [234, 11] width 158 height 14
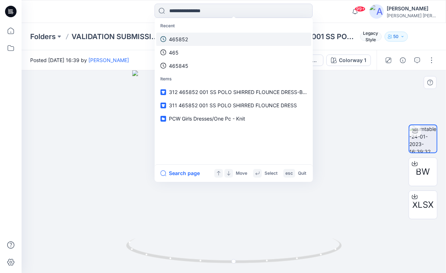
click at [185, 38] on p "465852" at bounding box center [178, 40] width 19 height 8
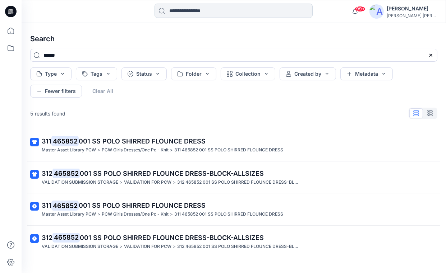
click at [182, 8] on input at bounding box center [234, 11] width 158 height 14
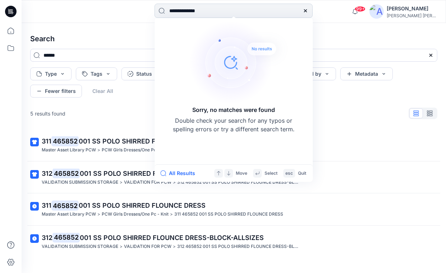
click at [180, 10] on input "**********" at bounding box center [234, 11] width 158 height 14
drag, startPoint x: 195, startPoint y: 11, endPoint x: 142, endPoint y: 10, distance: 53.6
click at [142, 10] on div "**********" at bounding box center [234, 12] width 212 height 16
click at [199, 13] on input "**********" at bounding box center [234, 11] width 158 height 14
drag, startPoint x: 224, startPoint y: 13, endPoint x: 153, endPoint y: 12, distance: 71.2
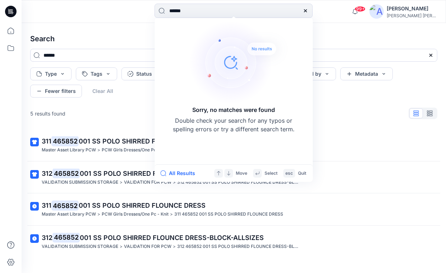
click at [153, 12] on div "****** Sorry, no matches were found Double check your search for any typos or s…" at bounding box center [234, 12] width 212 height 16
click at [169, 10] on input "******" at bounding box center [234, 11] width 158 height 14
drag, startPoint x: 206, startPoint y: 10, endPoint x: 179, endPoint y: 15, distance: 26.6
click at [179, 15] on input "**********" at bounding box center [234, 11] width 158 height 14
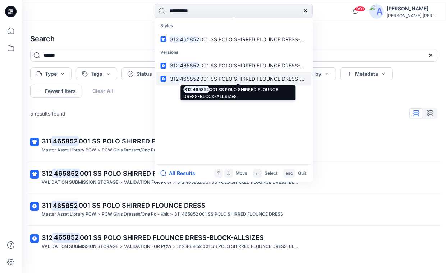
type input "**********"
click at [233, 79] on span "001 SS POLO SHIRRED FLOUNCE DRESS-BLOCK-ALLSIZES" at bounding box center [270, 79] width 141 height 6
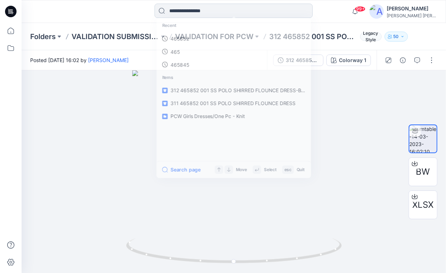
click at [198, 11] on input at bounding box center [234, 11] width 158 height 14
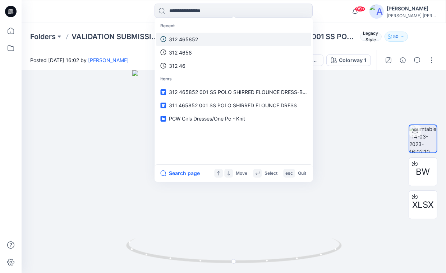
click at [184, 36] on p "312 465852" at bounding box center [183, 40] width 29 height 8
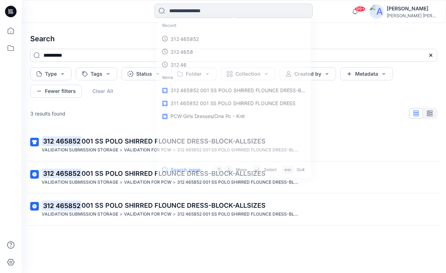
click at [192, 13] on input at bounding box center [234, 11] width 158 height 14
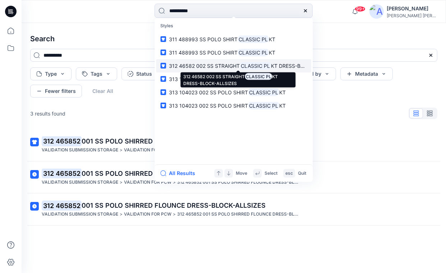
type input "**********"
click at [195, 69] on p "312 46582 002 SS STRAIGHT CLASSIC PL KT DRESS-BLOCK-ALLSIZES" at bounding box center [238, 66] width 138 height 8
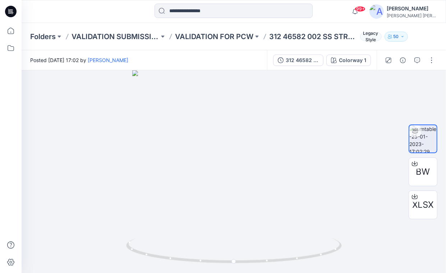
click at [129, 13] on div at bounding box center [234, 12] width 212 height 16
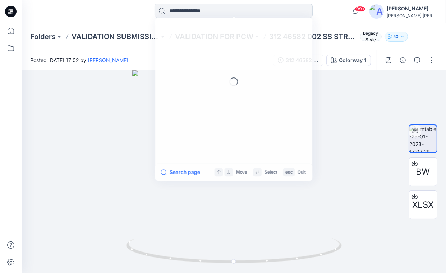
click at [210, 11] on input at bounding box center [234, 11] width 158 height 14
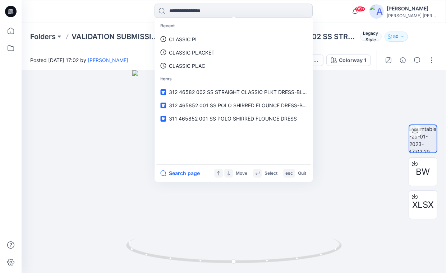
click at [206, 11] on input at bounding box center [234, 11] width 158 height 14
click at [227, 7] on input at bounding box center [234, 11] width 158 height 14
paste input "********"
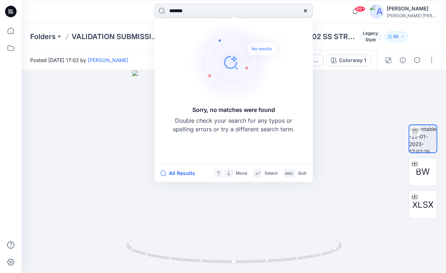
type input "******"
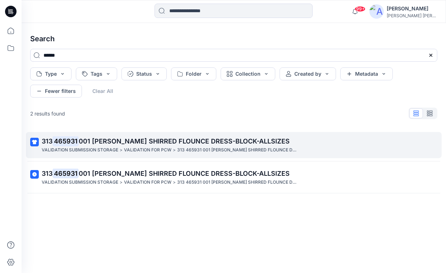
click at [63, 147] on p "VALIDATION SUBMISSION STORAGE" at bounding box center [80, 151] width 77 height 8
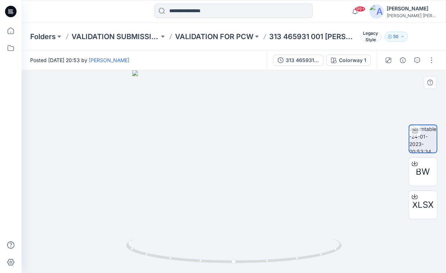
click at [316, 119] on div at bounding box center [234, 171] width 424 height 203
drag, startPoint x: 126, startPoint y: 20, endPoint x: 130, endPoint y: 20, distance: 3.6
click at [126, 20] on div "99+ Notifications [PERSON_NAME] all as read View all notifications [PERSON_NAME…" at bounding box center [234, 11] width 424 height 23
click at [233, 9] on input at bounding box center [234, 11] width 158 height 14
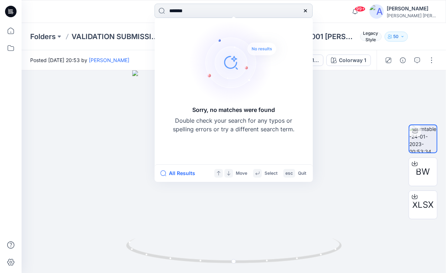
drag, startPoint x: 178, startPoint y: 12, endPoint x: 182, endPoint y: 11, distance: 4.4
click at [182, 11] on input "*******" at bounding box center [234, 11] width 158 height 14
click at [188, 11] on input "*******" at bounding box center [234, 11] width 158 height 14
click at [194, 9] on input "*******" at bounding box center [234, 11] width 158 height 14
click at [176, 9] on input "*******" at bounding box center [234, 11] width 158 height 14
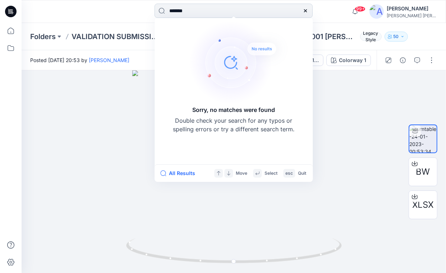
click at [182, 10] on input "*******" at bounding box center [234, 11] width 158 height 14
click at [186, 9] on input "*******" at bounding box center [234, 11] width 158 height 14
type input "******"
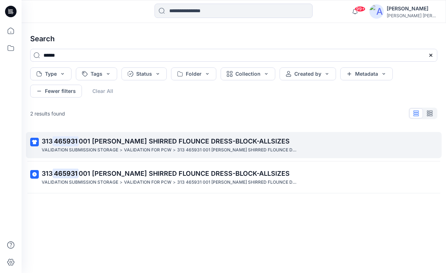
click at [126, 151] on p "VALIDATION FOR PCW" at bounding box center [147, 151] width 47 height 8
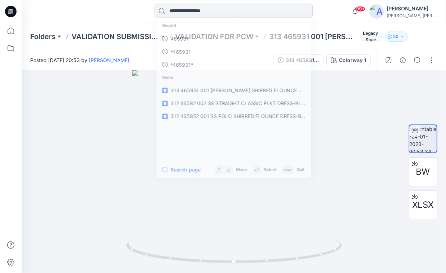
click at [207, 11] on input at bounding box center [234, 11] width 158 height 14
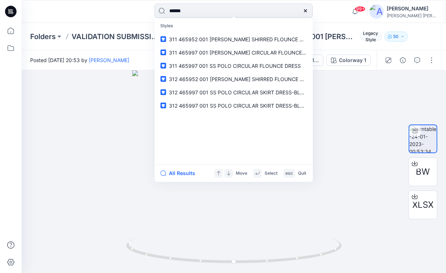
type input "******"
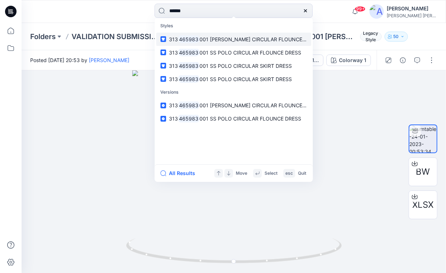
click at [198, 38] on mark "465983" at bounding box center [189, 39] width 22 height 8
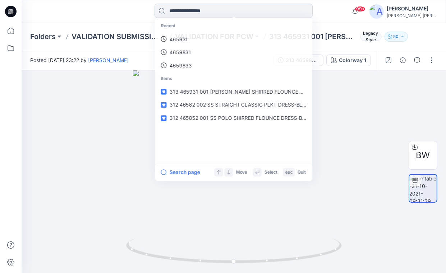
click at [212, 7] on input at bounding box center [234, 11] width 158 height 14
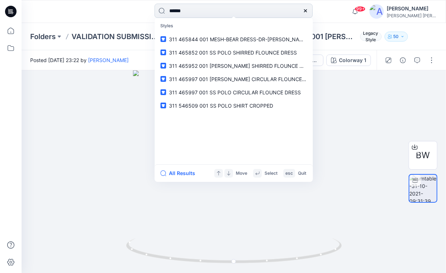
type input "******"
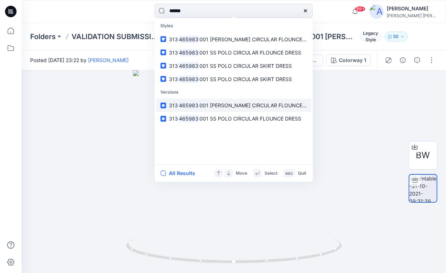
click at [214, 108] on span "001 [PERSON_NAME] CIRCULAR FLOUNCE DRESS" at bounding box center [259, 105] width 120 height 6
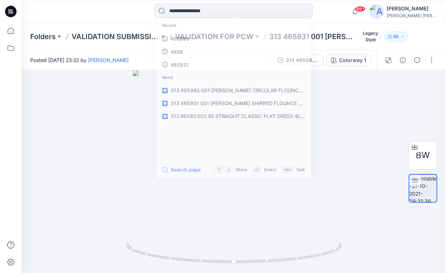
click at [218, 10] on input at bounding box center [234, 11] width 158 height 14
paste input "******"
type input "******"
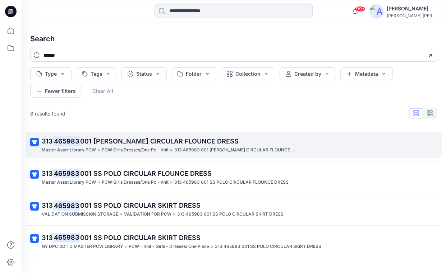
click at [86, 154] on link "313 465983 001 [PERSON_NAME] CIRCULAR FLOUNCE DRESS Master Asset Library PCW > …" at bounding box center [234, 145] width 416 height 26
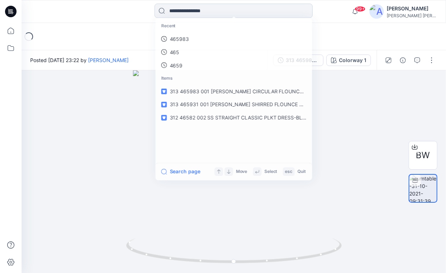
click at [202, 15] on input at bounding box center [234, 11] width 158 height 14
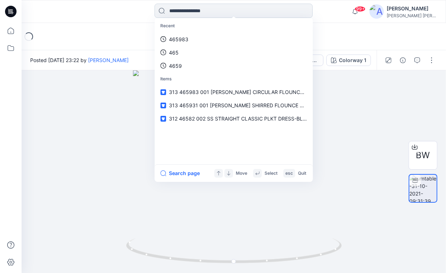
paste input "******"
type input "******"
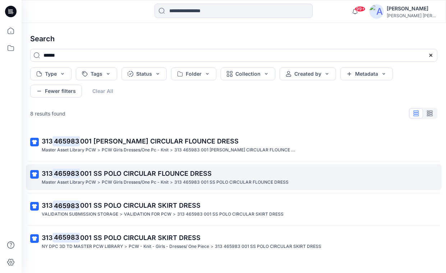
click at [118, 169] on p "313 465983 001 SS POLO CIRCULAR FLOUNCE DRESS" at bounding box center [233, 174] width 383 height 10
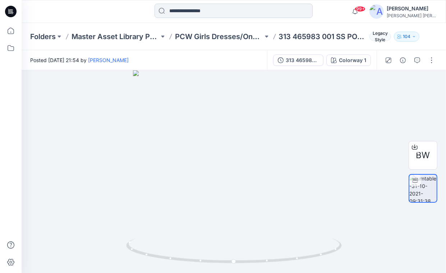
click at [207, 10] on input at bounding box center [234, 11] width 158 height 14
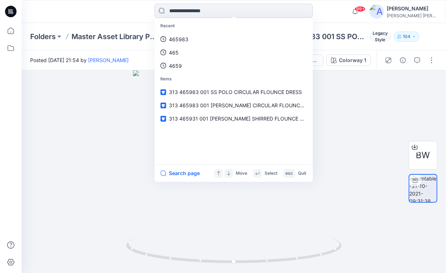
paste input "******"
type input "******"
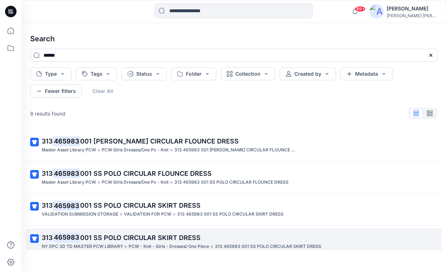
click at [98, 246] on p "NY DPC 3D TD MASTER PCW LIBRARY" at bounding box center [82, 247] width 81 height 8
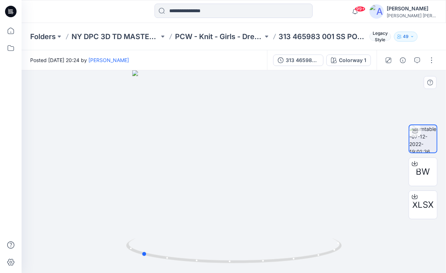
drag, startPoint x: 332, startPoint y: 153, endPoint x: 239, endPoint y: 153, distance: 92.7
click at [239, 153] on div at bounding box center [234, 171] width 424 height 203
click at [224, 6] on input at bounding box center [234, 11] width 158 height 14
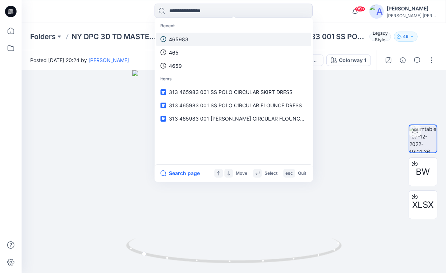
click at [189, 38] on link "465983" at bounding box center [233, 39] width 155 height 13
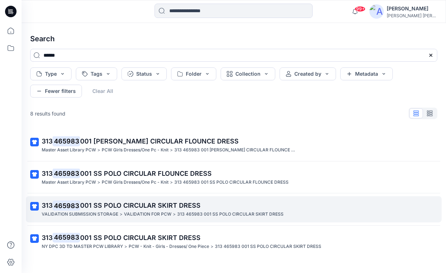
click at [121, 203] on span "001 SS POLO CIRCULAR SKIRT DRESS" at bounding box center [140, 206] width 120 height 8
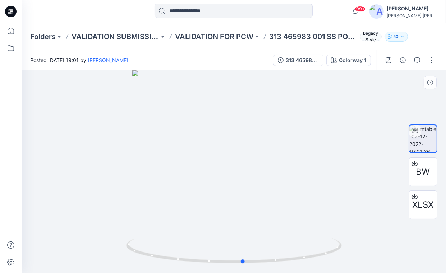
drag, startPoint x: 267, startPoint y: 160, endPoint x: 273, endPoint y: 153, distance: 9.2
click at [277, 159] on div at bounding box center [234, 171] width 424 height 203
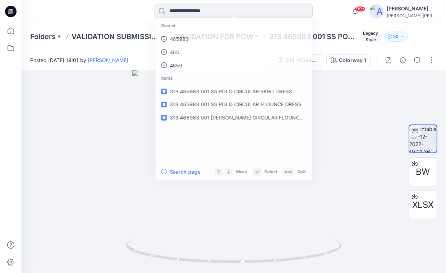
click at [241, 15] on input at bounding box center [234, 11] width 158 height 14
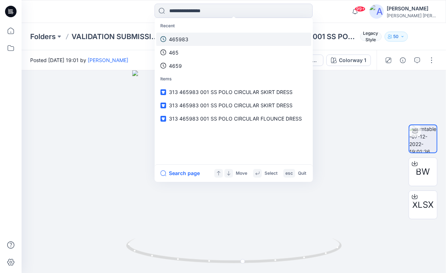
click at [194, 41] on link "465983" at bounding box center [233, 39] width 155 height 13
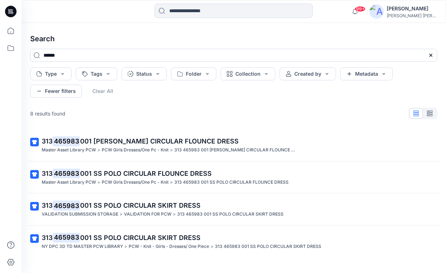
click at [311, 124] on div "8 results found 313 465983 001 [PERSON_NAME] CIRCULAR FLOUNCE DRESS Master Asse…" at bounding box center [233, 178] width 419 height 144
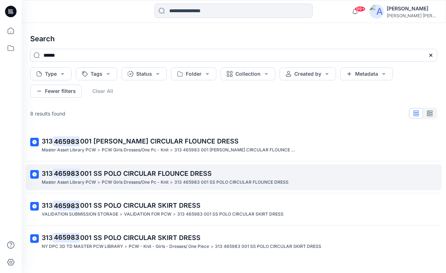
scroll to position [135, 0]
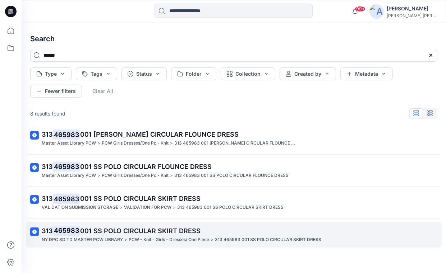
click at [108, 231] on span "001 SS POLO CIRCULAR SKIRT DRESS" at bounding box center [140, 231] width 120 height 8
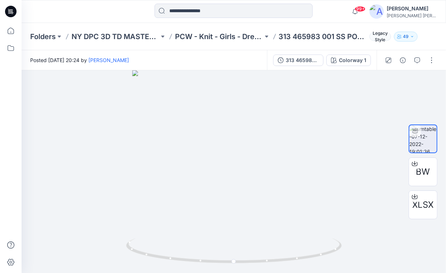
click at [114, 20] on div "99+ Notifications [PERSON_NAME] all as read View all notifications [PERSON_NAME…" at bounding box center [234, 11] width 424 height 23
click at [232, 13] on input at bounding box center [234, 11] width 158 height 14
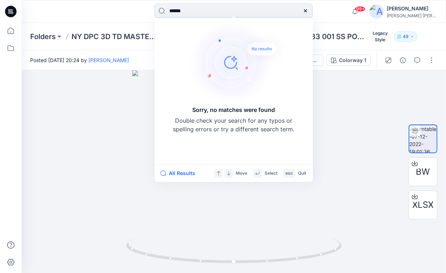
click at [180, 10] on input "******" at bounding box center [234, 11] width 158 height 14
click at [196, 12] on input "******" at bounding box center [234, 11] width 158 height 14
drag, startPoint x: 196, startPoint y: 11, endPoint x: 152, endPoint y: 9, distance: 44.6
click at [150, 9] on div "****** Sorry, no matches were found Double check your search for any typos or s…" at bounding box center [234, 12] width 212 height 16
paste input "**********"
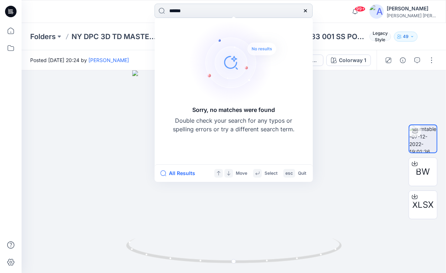
type input "**********"
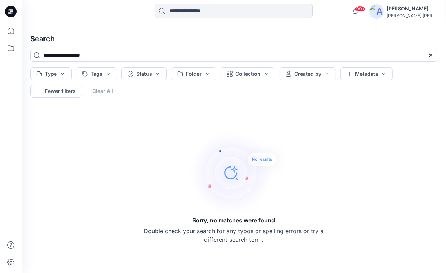
click at [217, 12] on input at bounding box center [234, 11] width 158 height 14
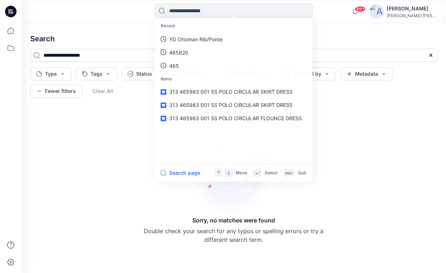
click at [353, 160] on div "Sorry, no matches were found Double check your search for any typos or spelling…" at bounding box center [233, 186] width 419 height 161
